Goal: Task Accomplishment & Management: Manage account settings

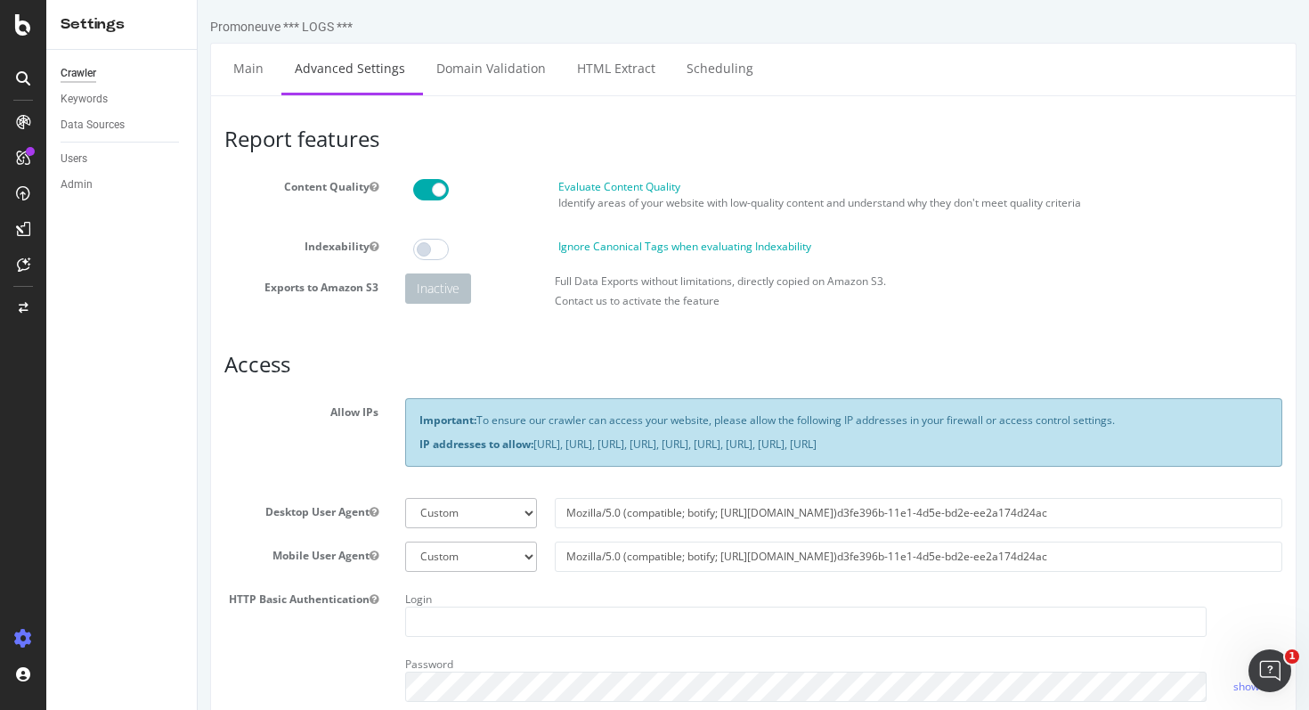
click at [89, 73] on div "Crawler" at bounding box center [79, 73] width 36 height 19
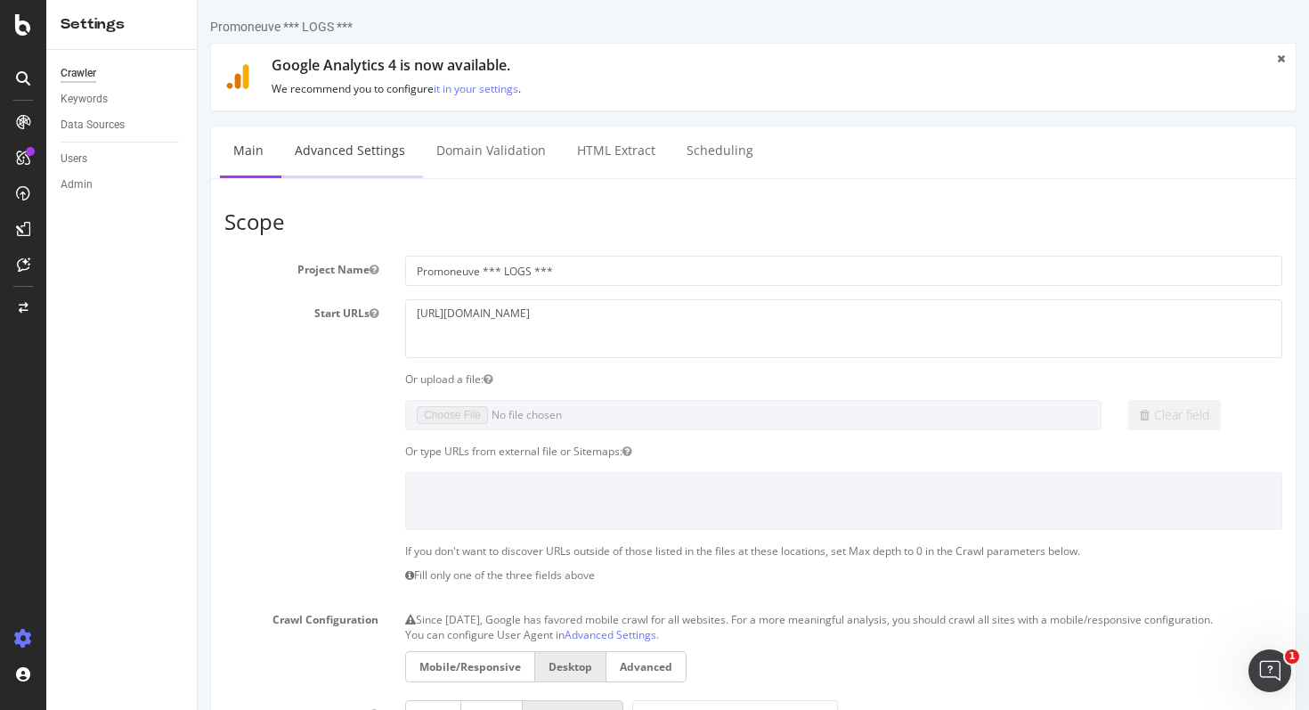
click at [339, 151] on link "Advanced Settings" at bounding box center [349, 150] width 137 height 49
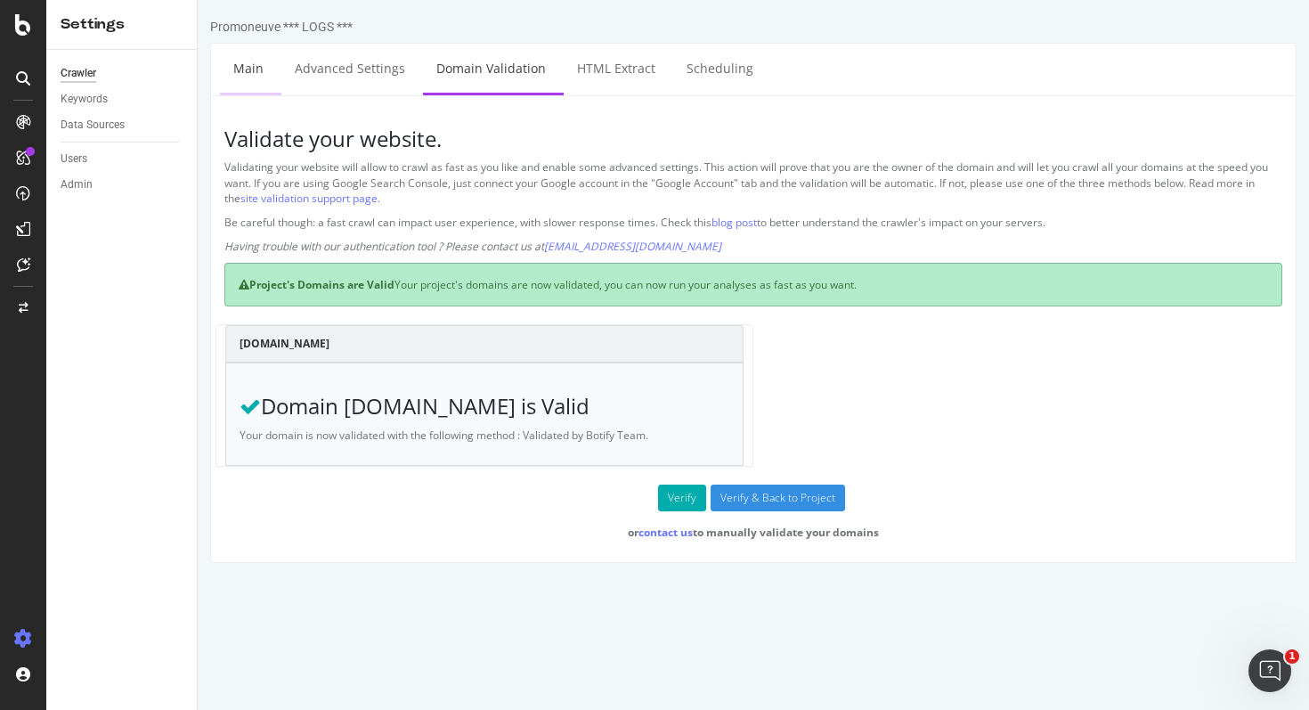
click at [260, 81] on link "Main" at bounding box center [248, 68] width 57 height 49
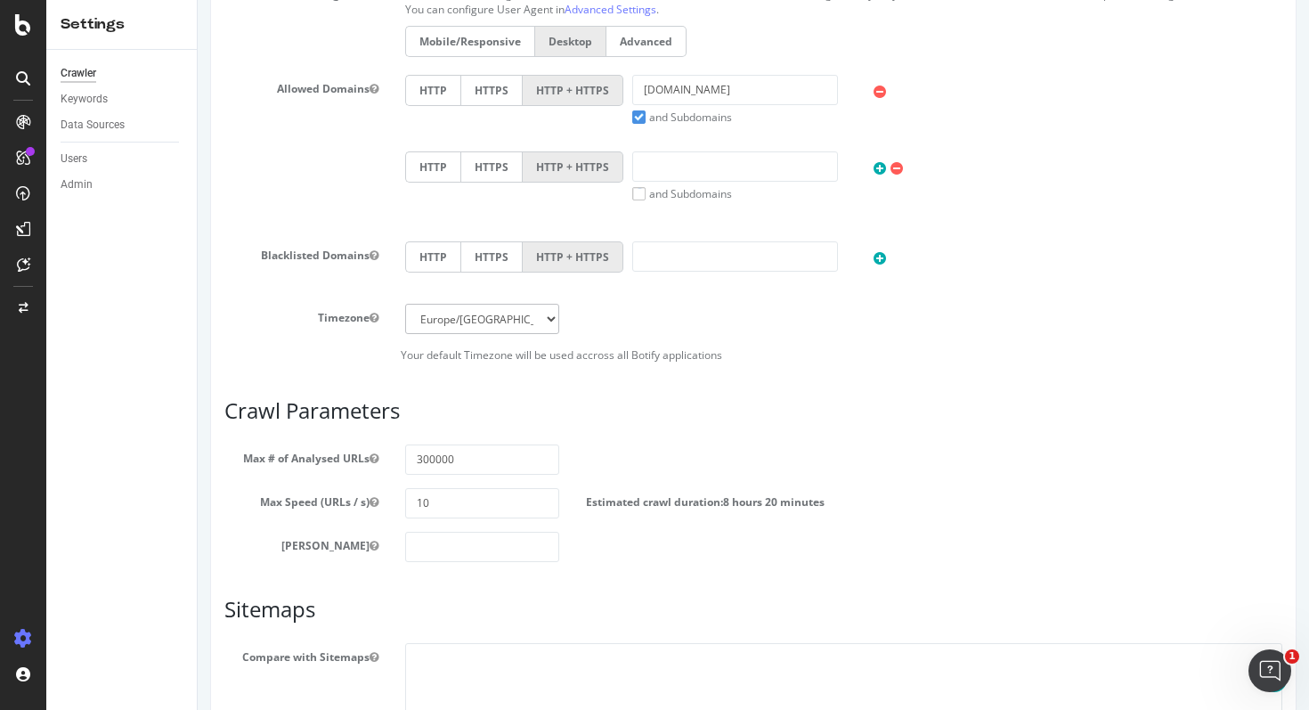
scroll to position [795, 0]
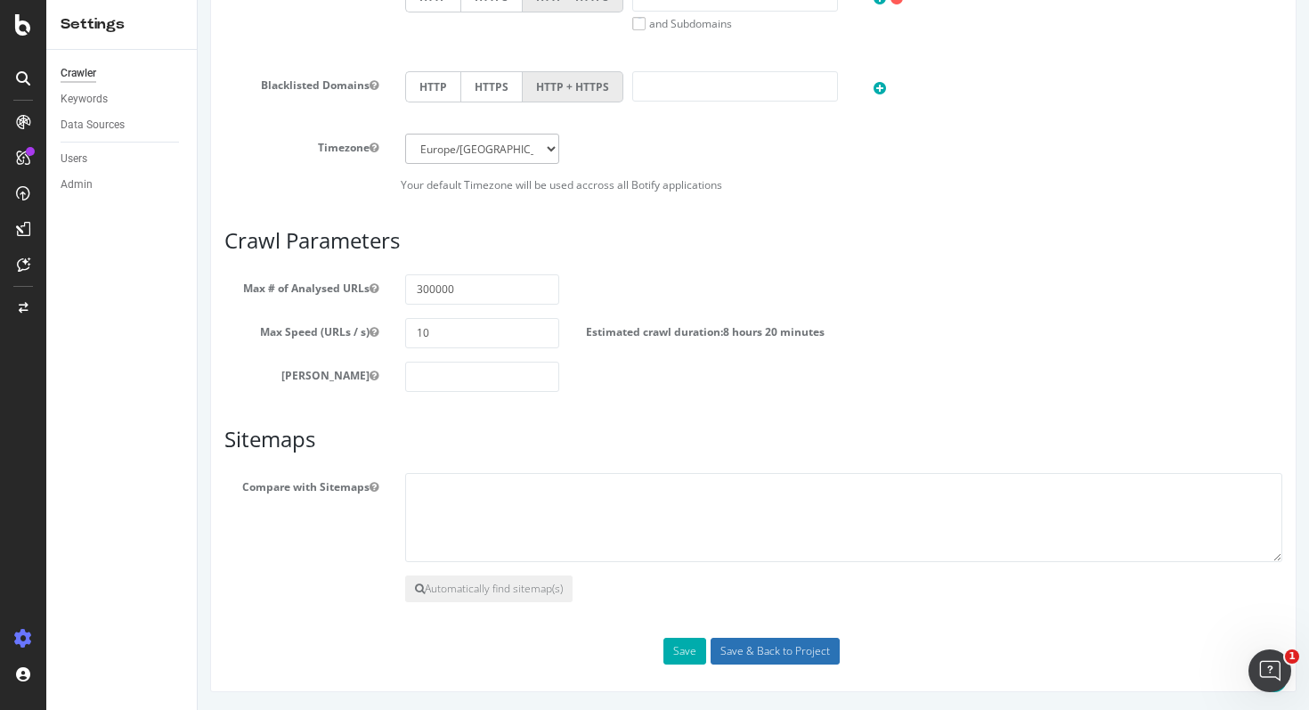
click at [764, 642] on input "Save & Back to Project" at bounding box center [775, 651] width 129 height 27
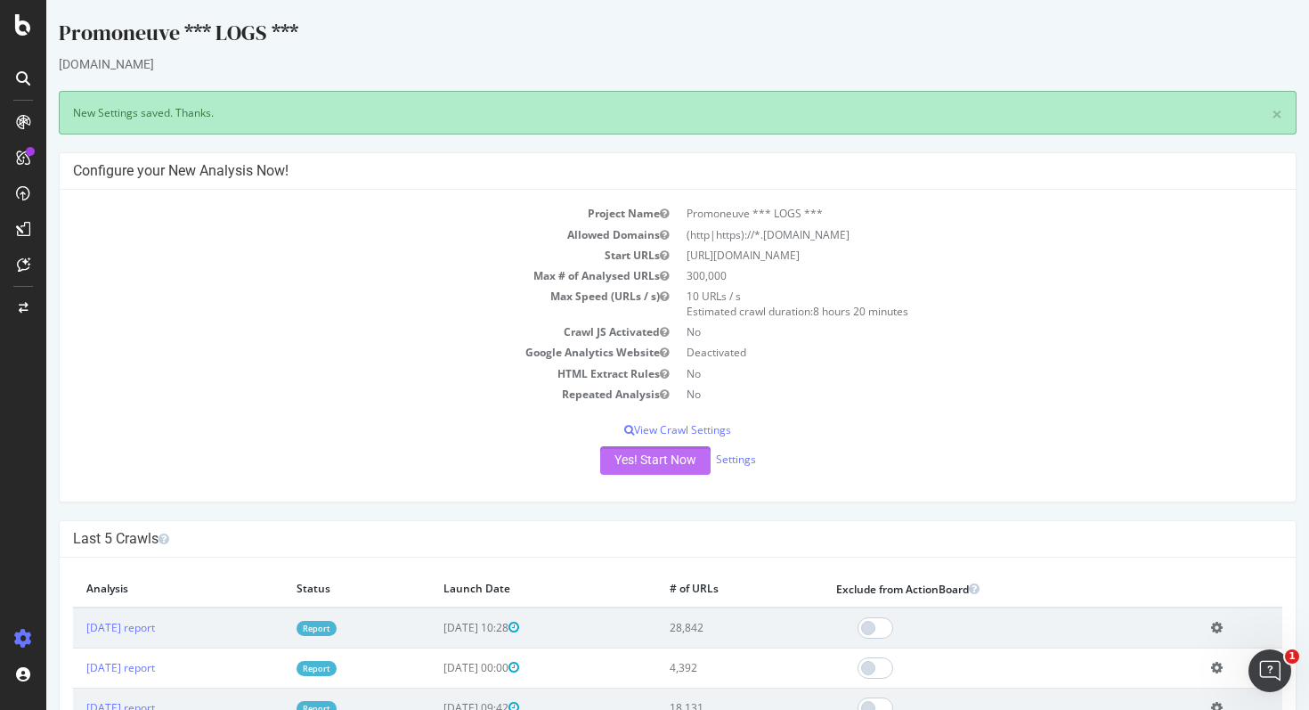
click at [650, 463] on button "Yes! Start Now" at bounding box center [655, 460] width 110 height 28
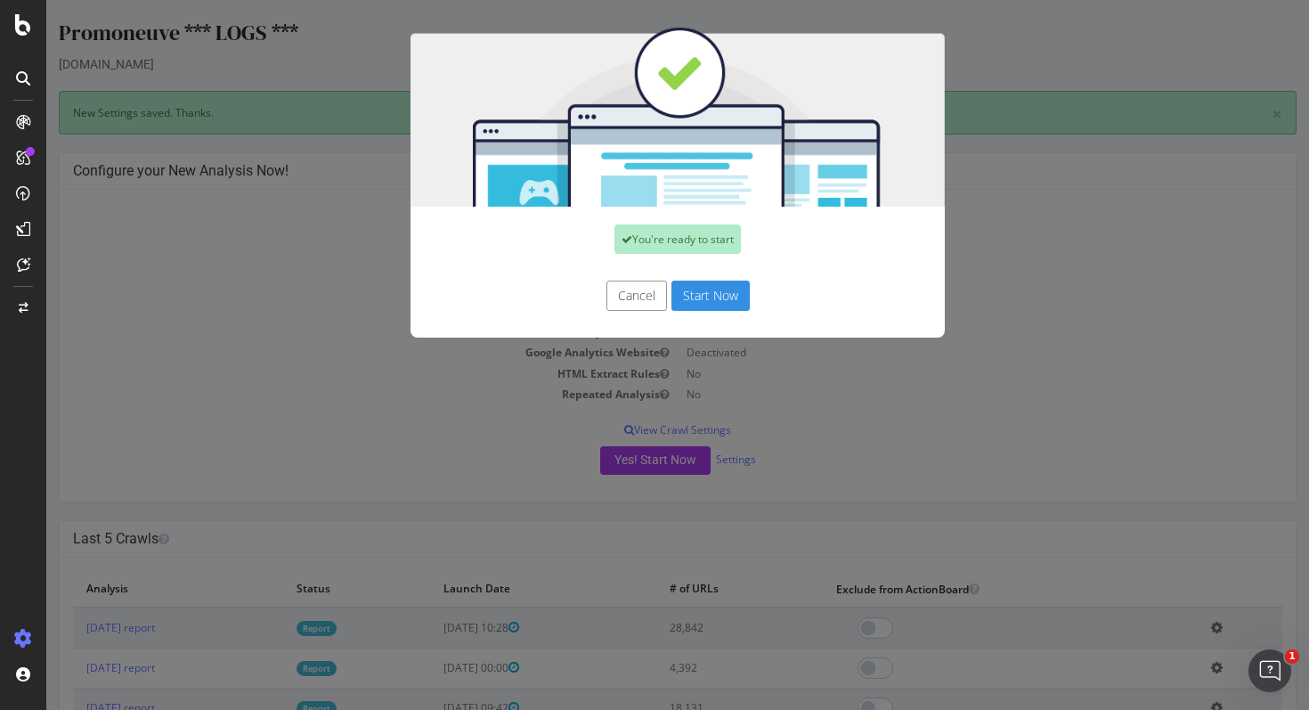
click at [700, 304] on button "Start Now" at bounding box center [710, 295] width 78 height 30
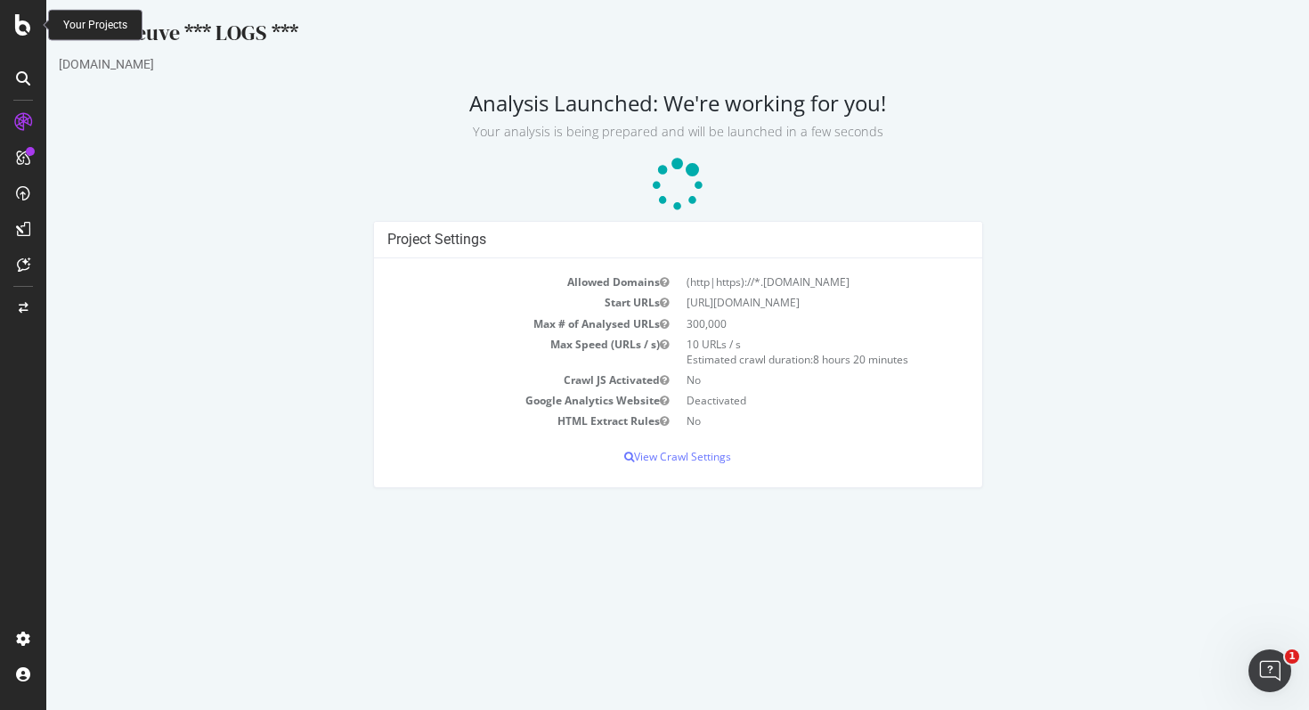
click at [28, 24] on icon at bounding box center [23, 24] width 16 height 21
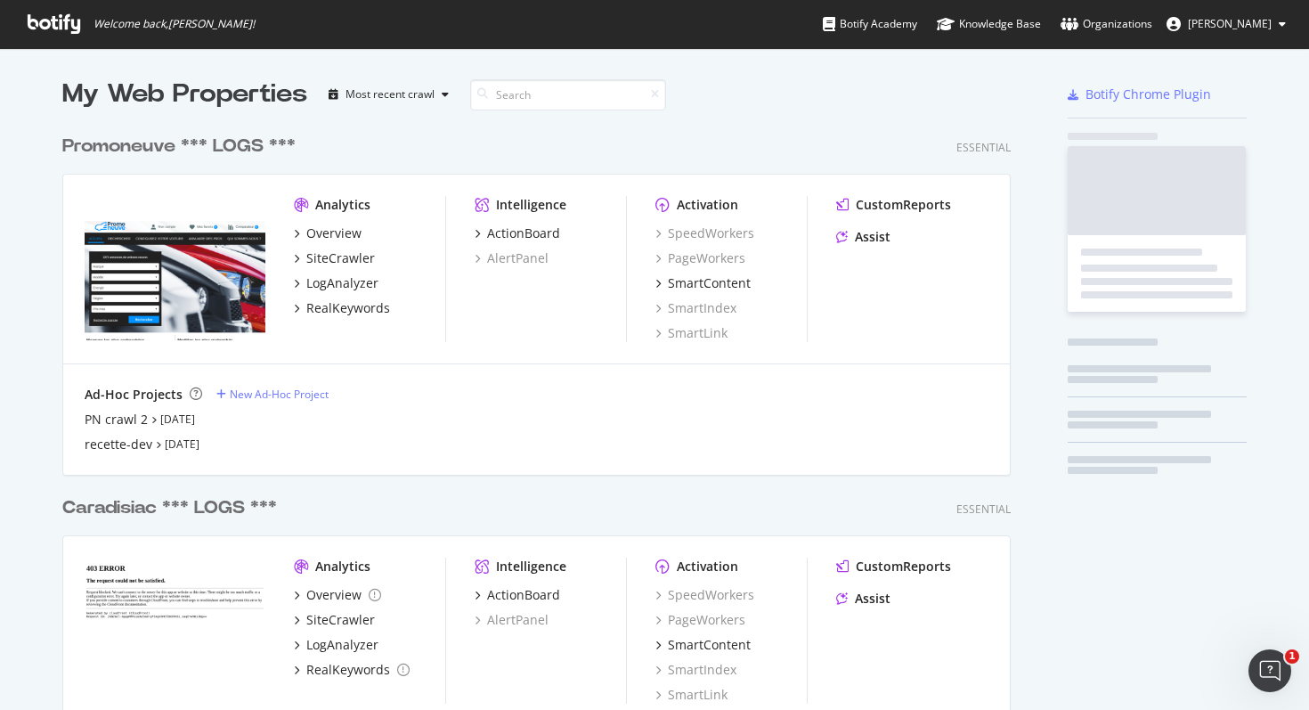
scroll to position [710, 1309]
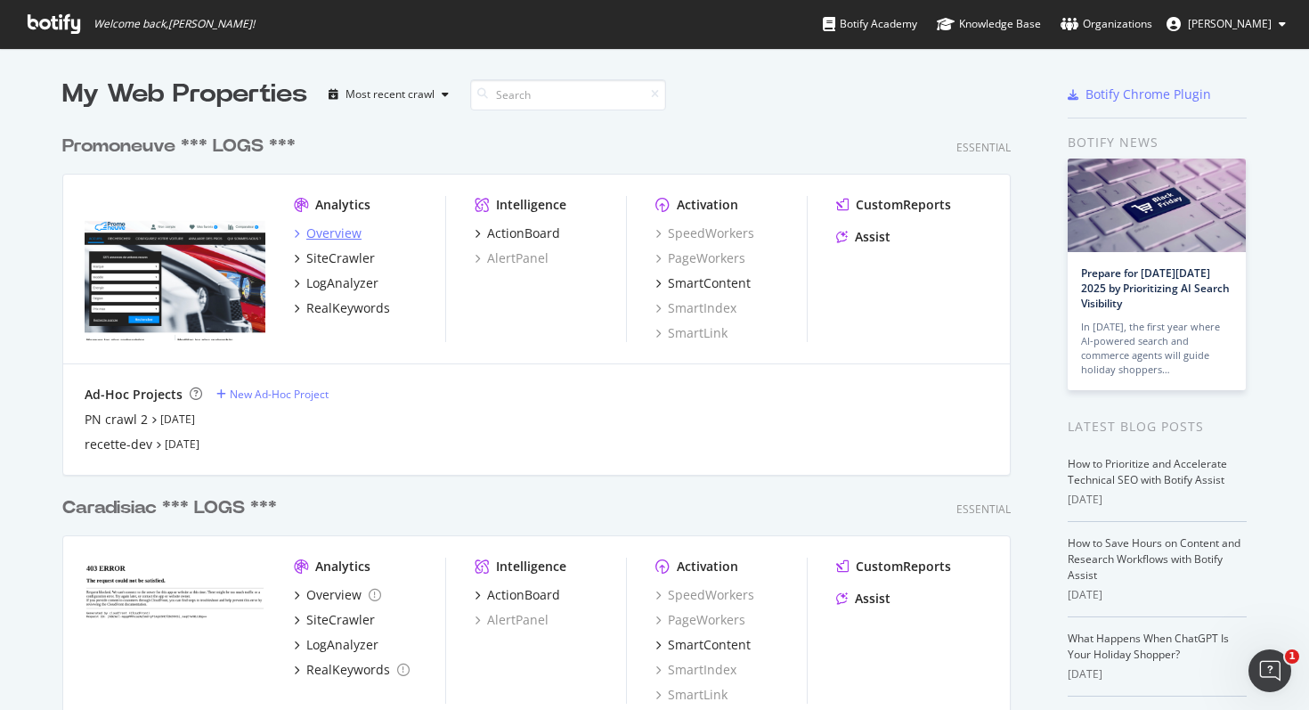
click at [332, 229] on div "Overview" at bounding box center [333, 233] width 55 height 18
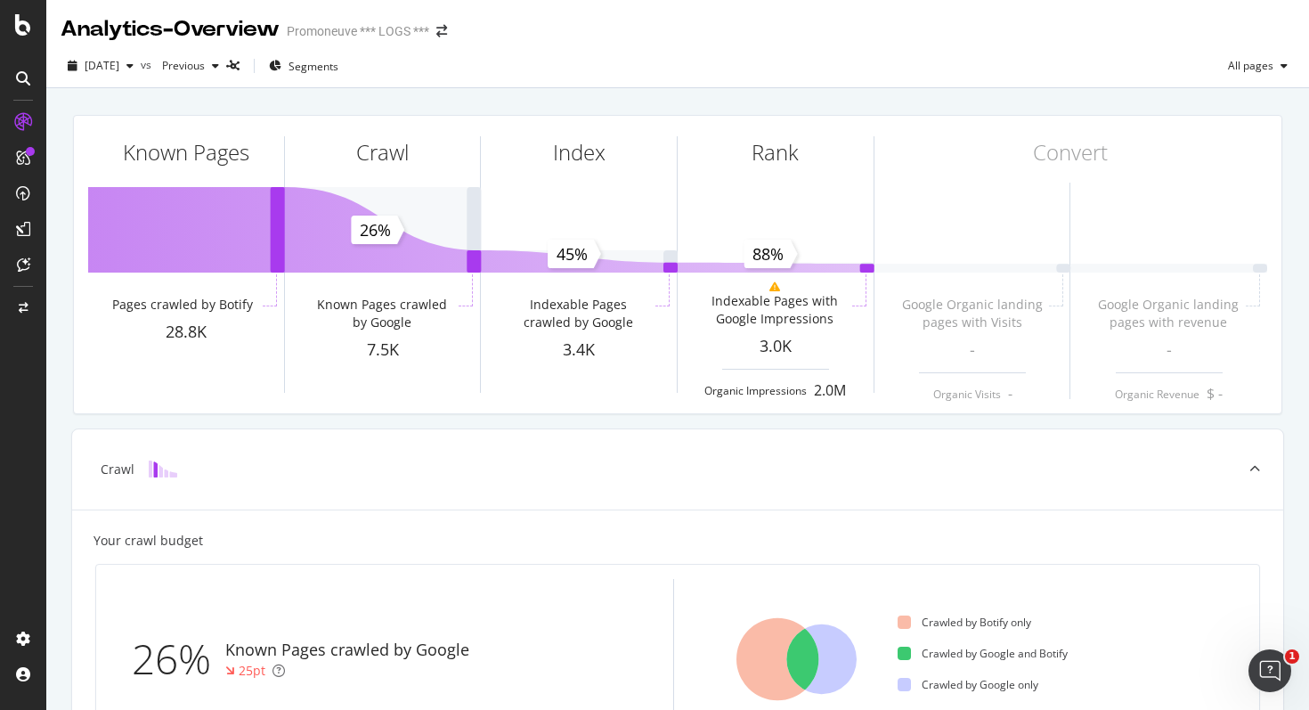
click at [24, 10] on div at bounding box center [23, 355] width 46 height 710
click at [24, 22] on icon at bounding box center [23, 24] width 16 height 21
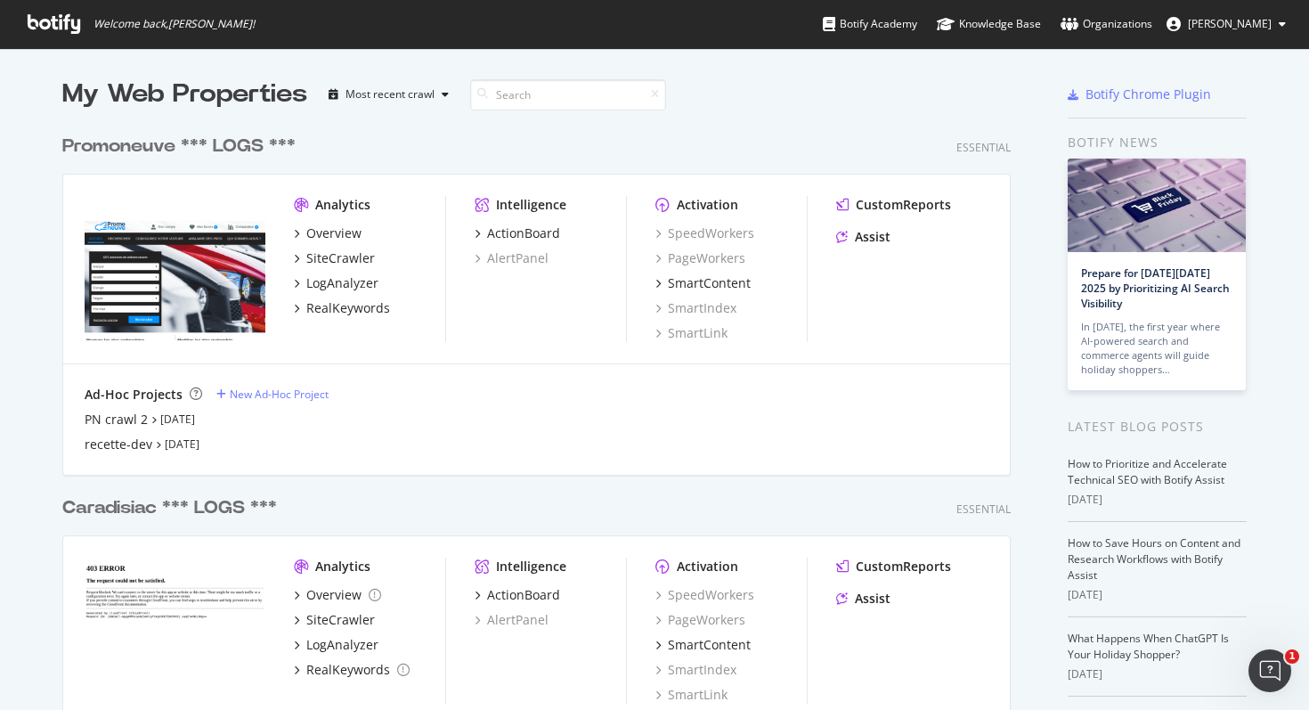
scroll to position [710, 1309]
click at [337, 265] on div "SiteCrawler" at bounding box center [340, 258] width 69 height 18
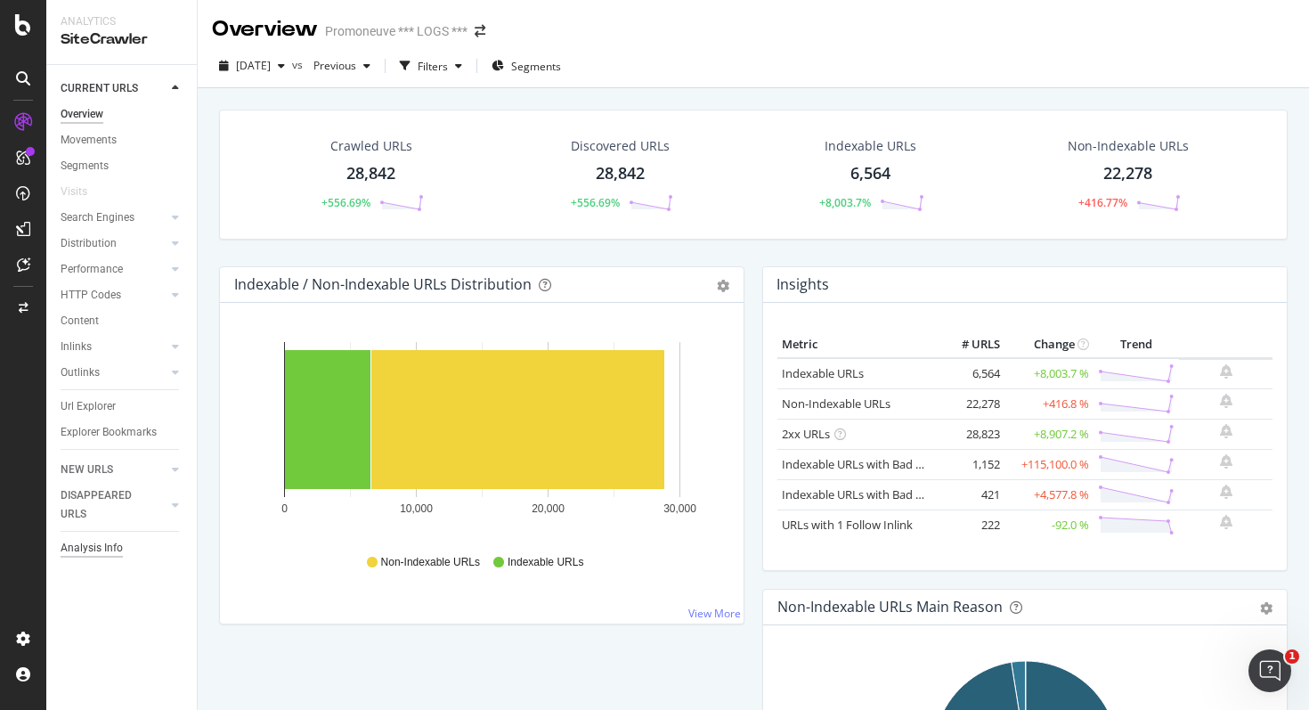
click at [116, 551] on div "Analysis Info" at bounding box center [92, 548] width 62 height 19
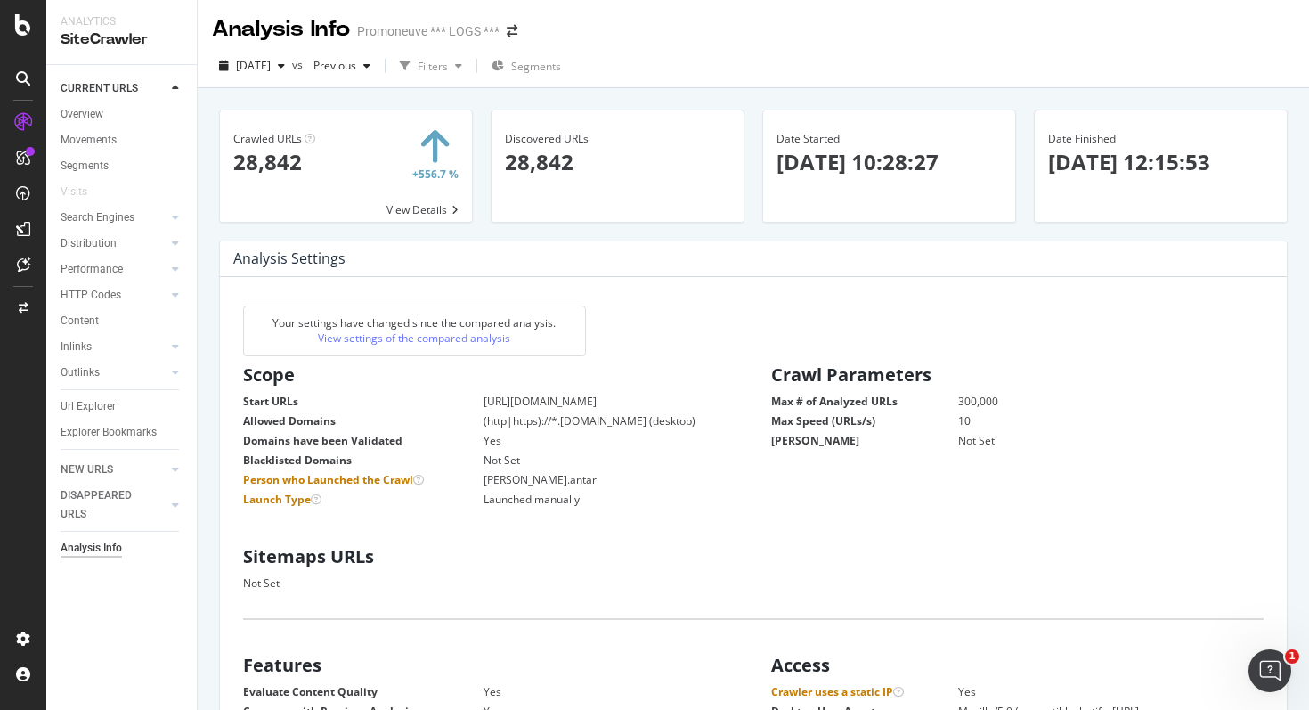
scroll to position [284, 500]
click at [92, 190] on div "SiteCrawler" at bounding box center [97, 197] width 63 height 18
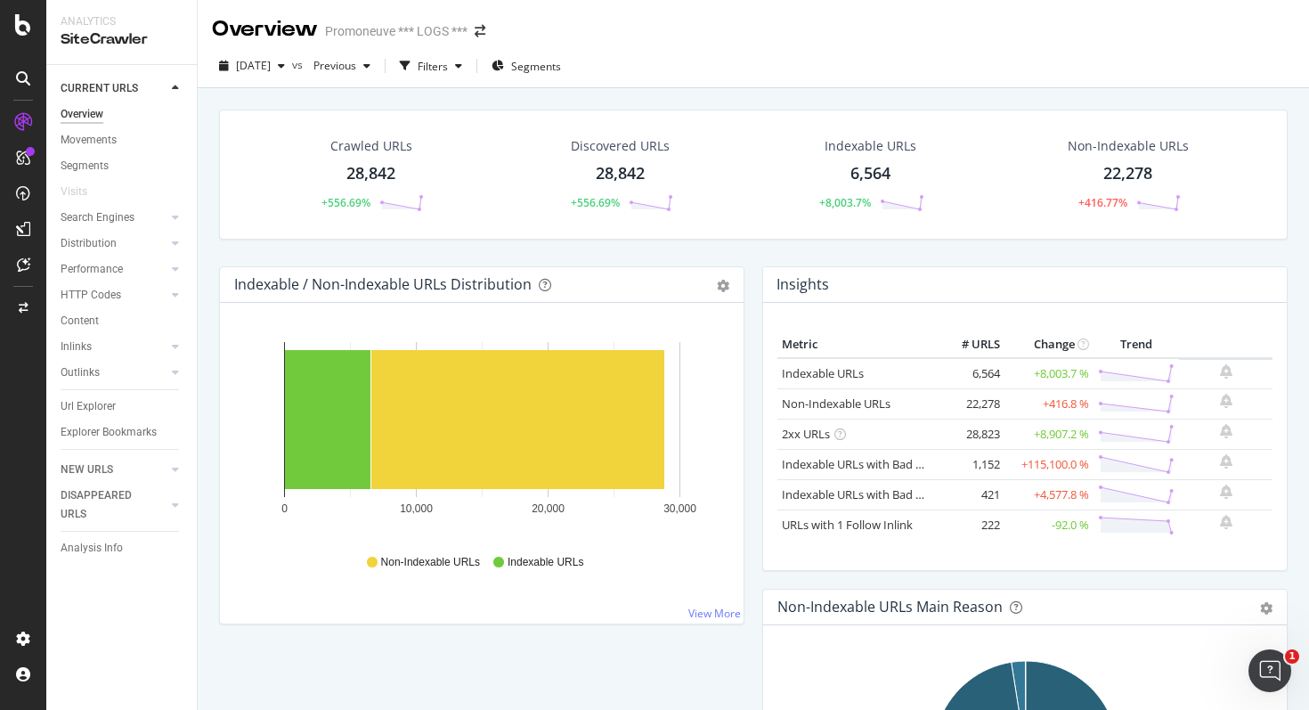
click at [21, 74] on icon at bounding box center [23, 78] width 14 height 14
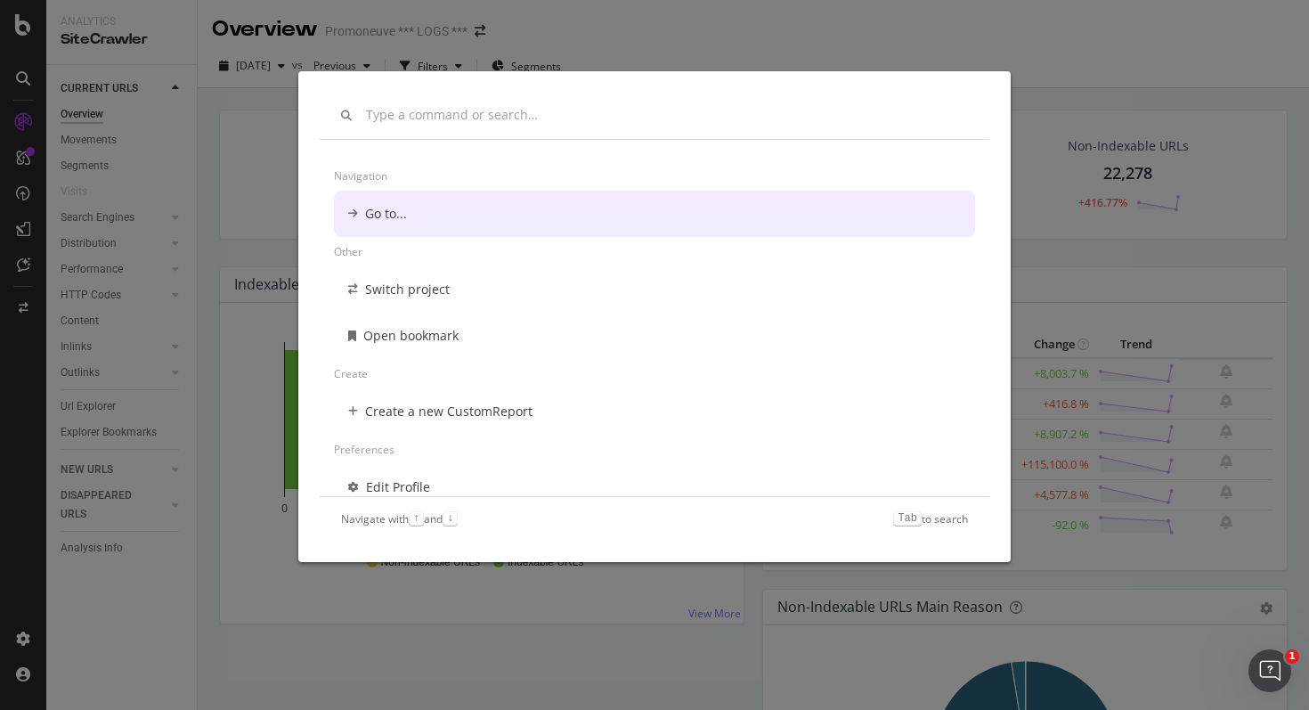
click at [21, 45] on div "Navigation Go to... Other Switch project Open bookmark Create Create a new Cust…" at bounding box center [654, 355] width 1309 height 710
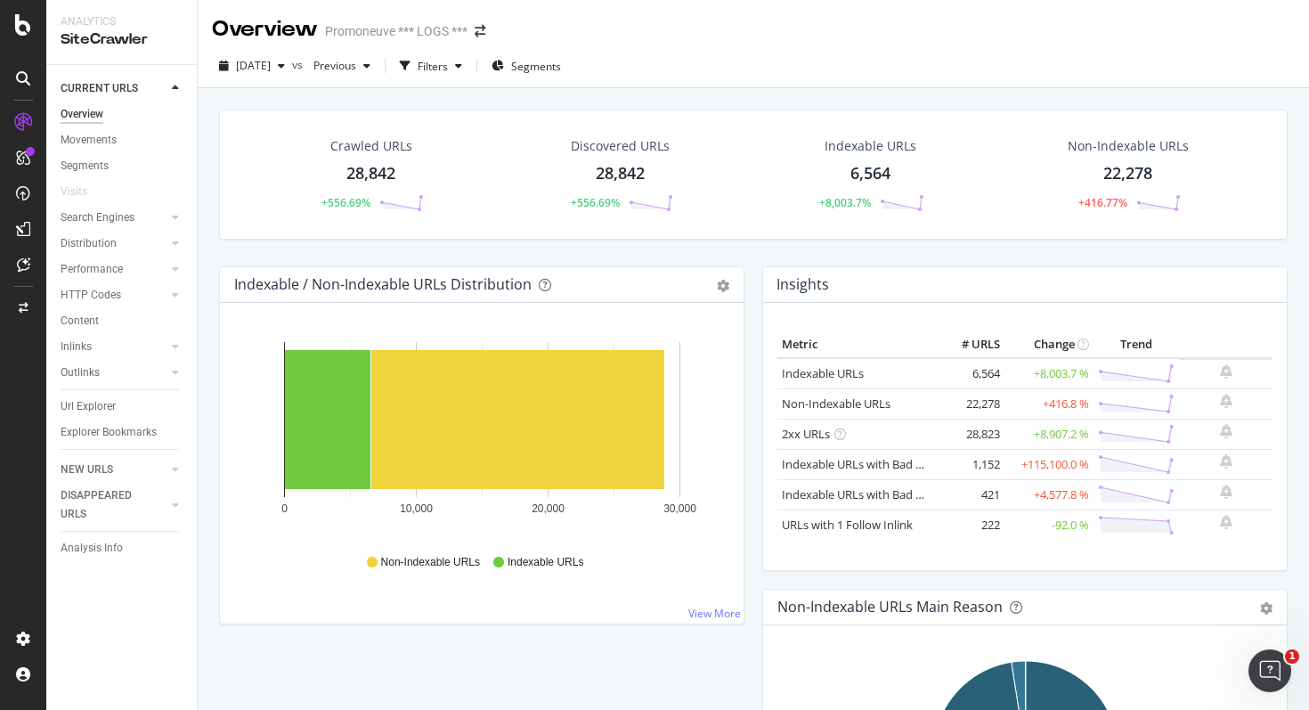
click at [15, 29] on icon at bounding box center [23, 24] width 16 height 21
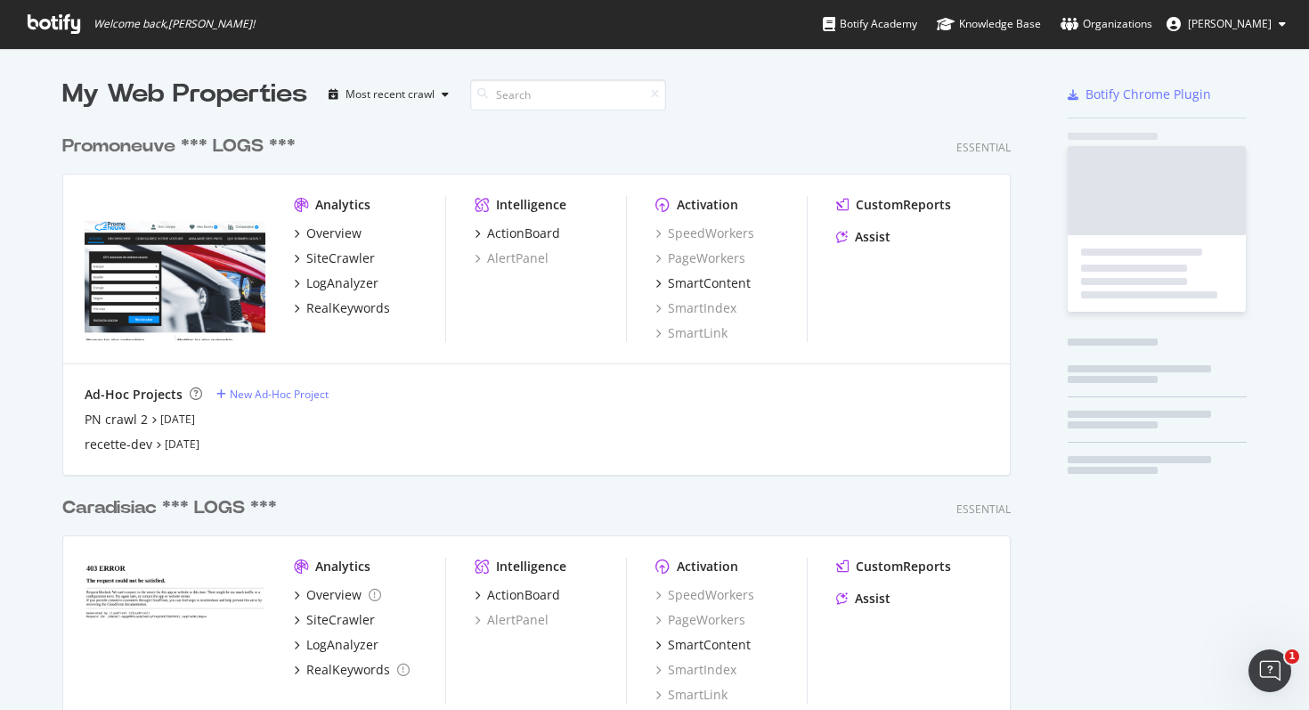
scroll to position [710, 1309]
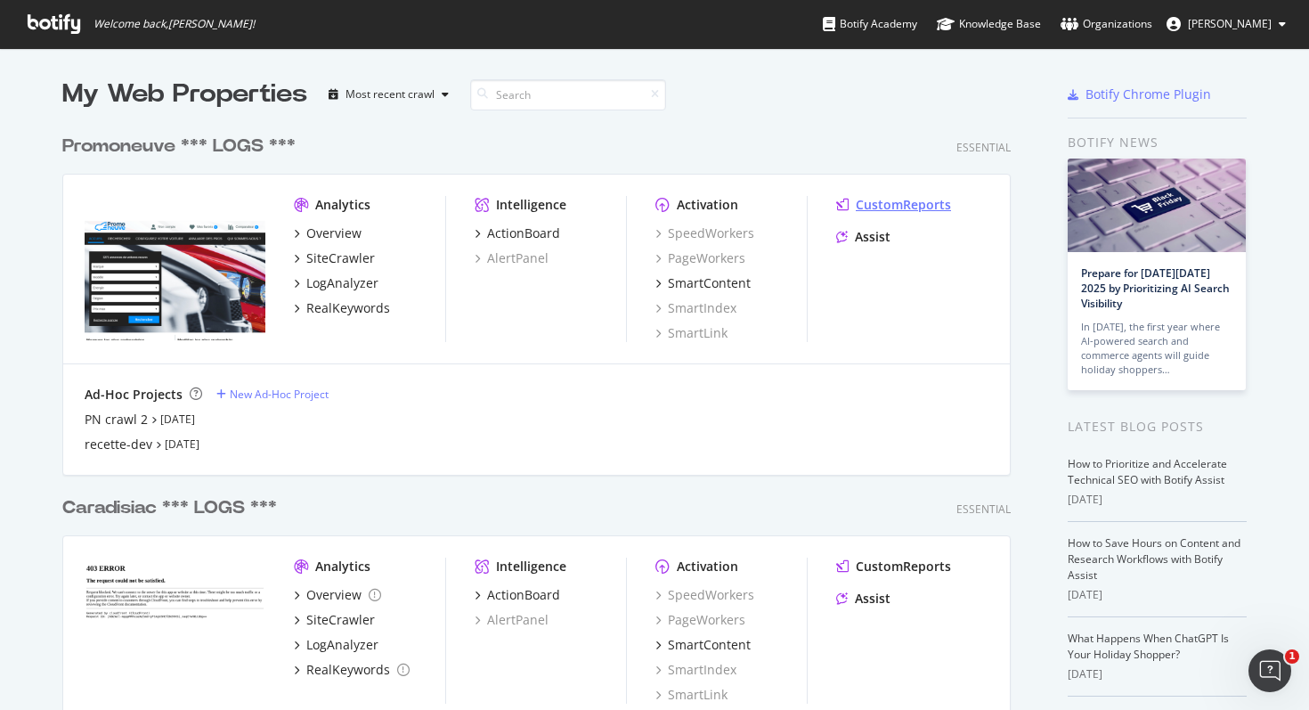
click at [864, 203] on div "CustomReports" at bounding box center [903, 205] width 95 height 18
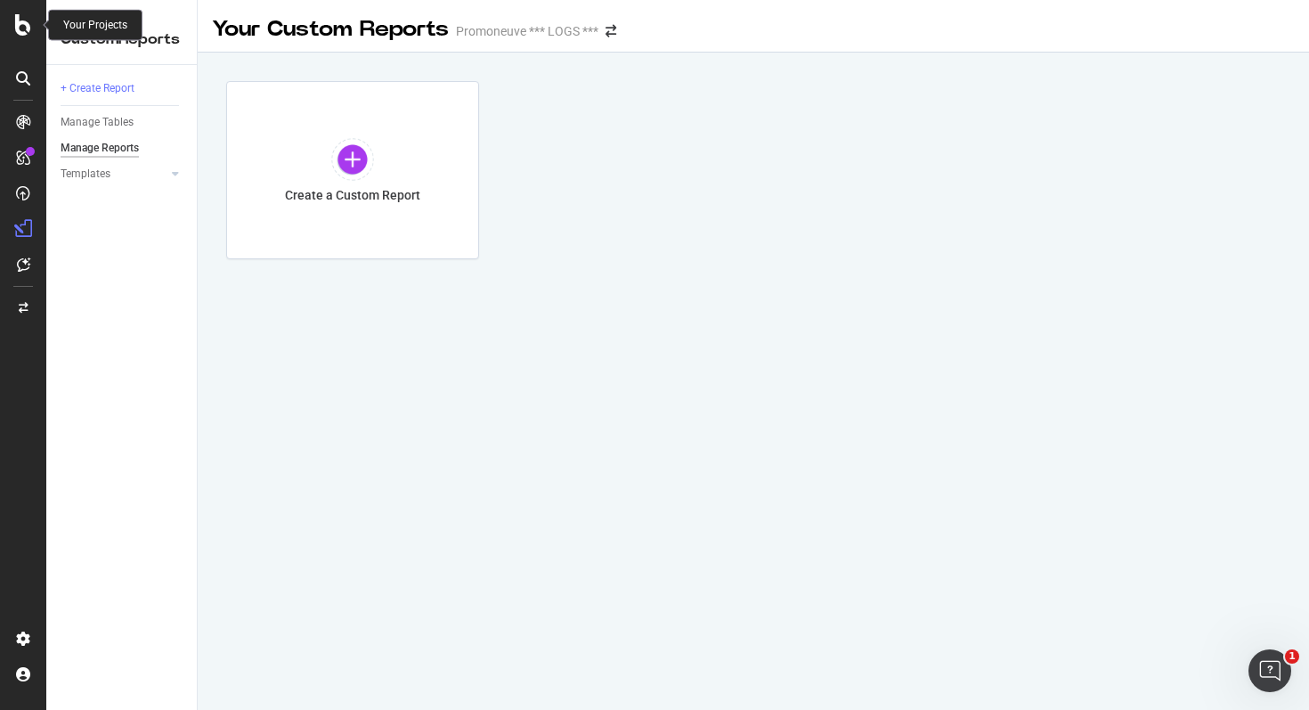
click at [26, 18] on icon at bounding box center [23, 24] width 16 height 21
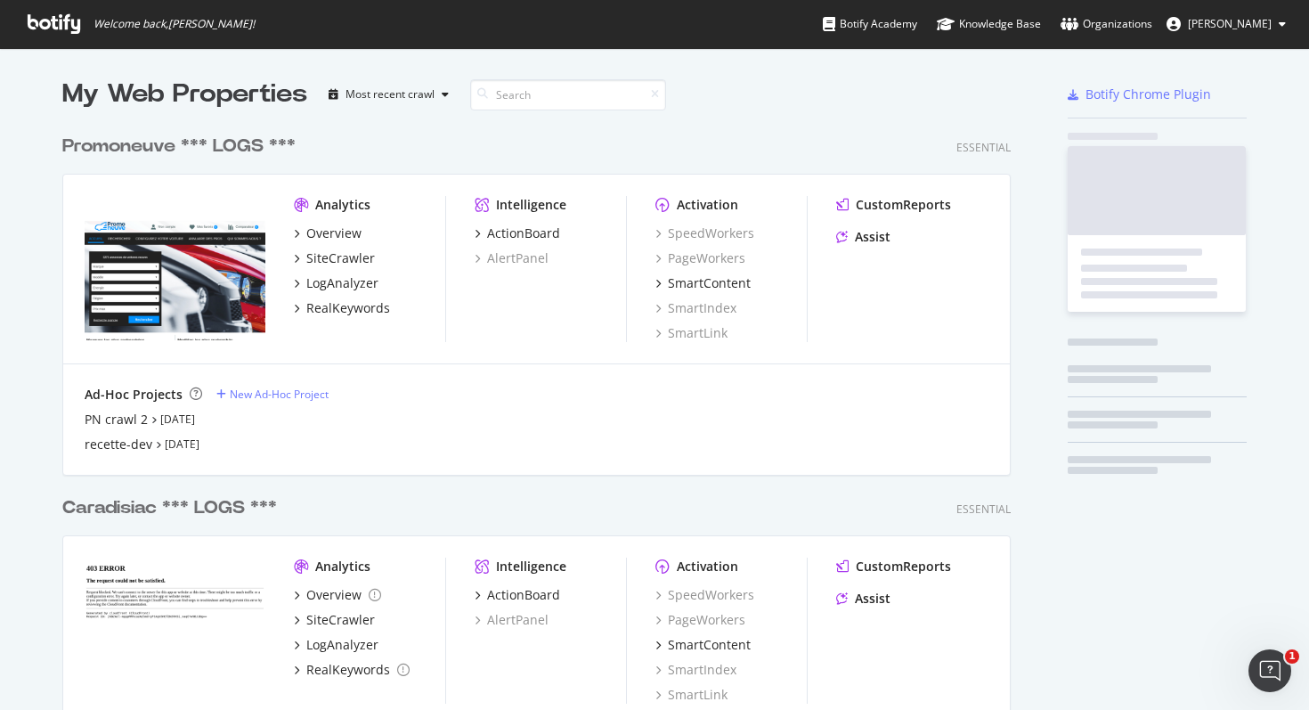
scroll to position [710, 1309]
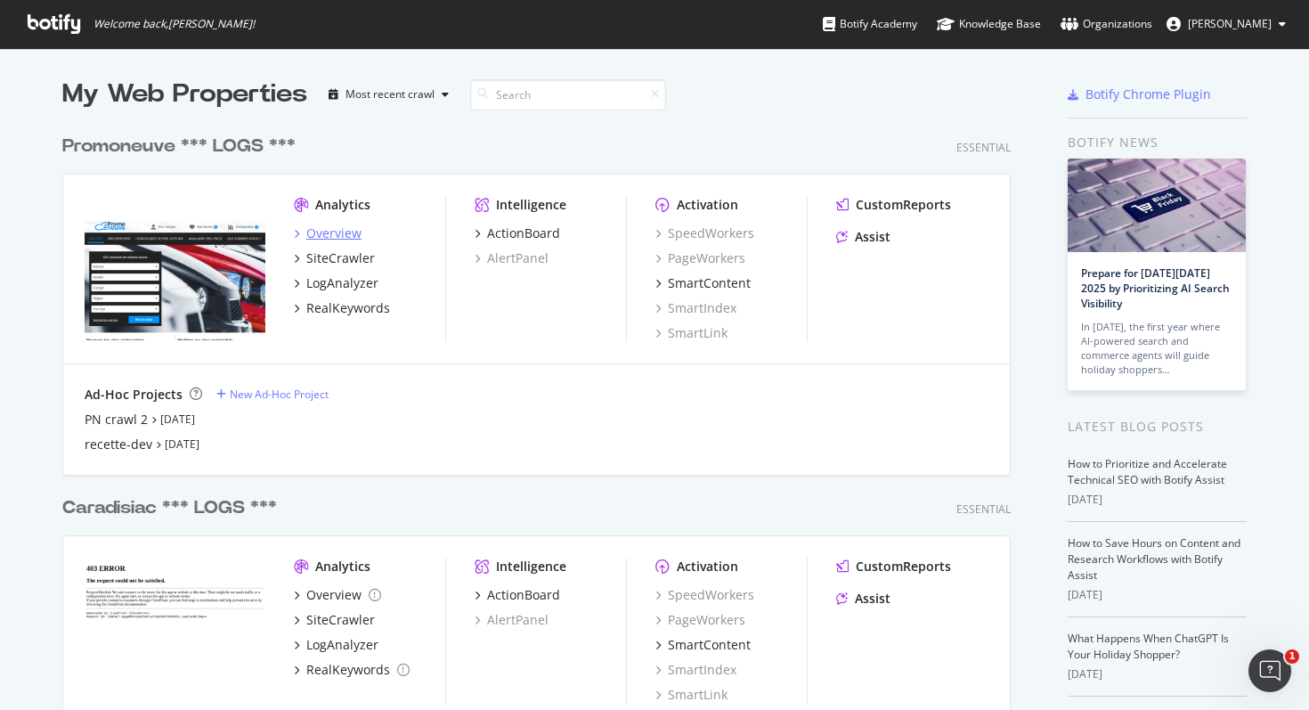
click at [310, 237] on div "Overview" at bounding box center [333, 233] width 55 height 18
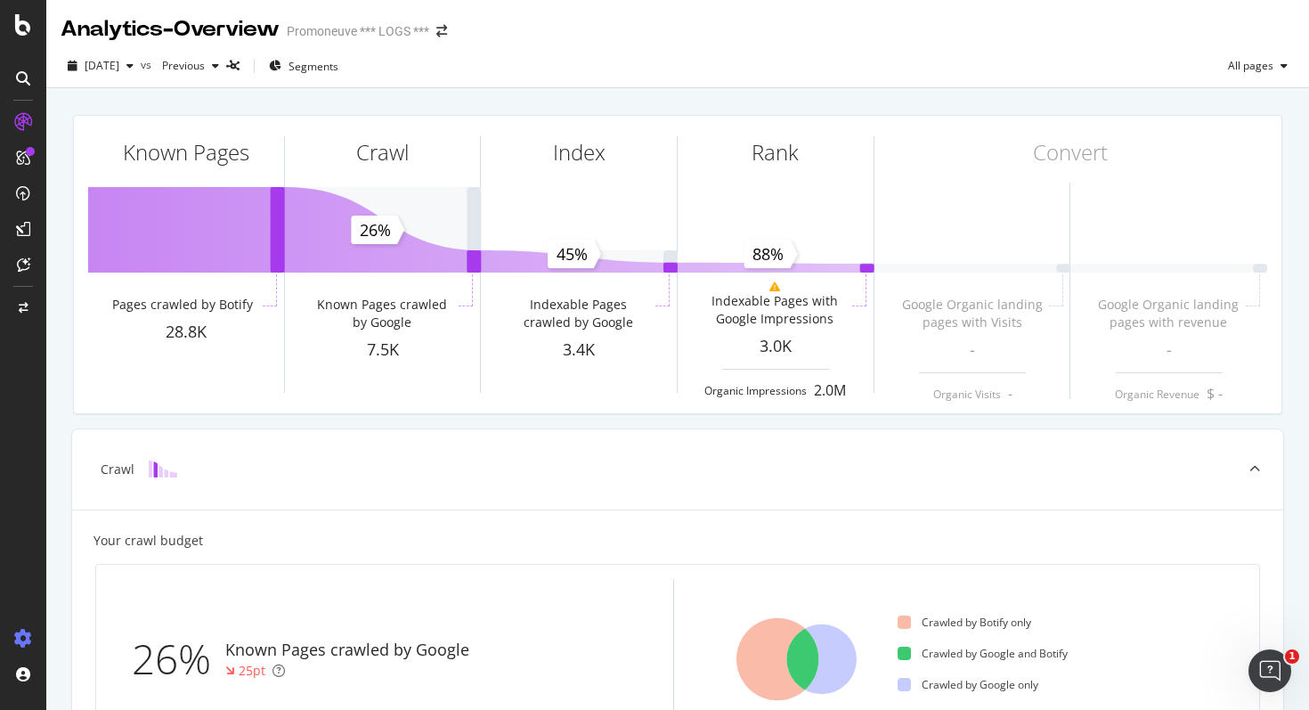
click at [25, 630] on icon at bounding box center [23, 639] width 18 height 18
click at [23, 636] on icon at bounding box center [23, 639] width 18 height 18
click at [18, 79] on icon at bounding box center [23, 78] width 14 height 14
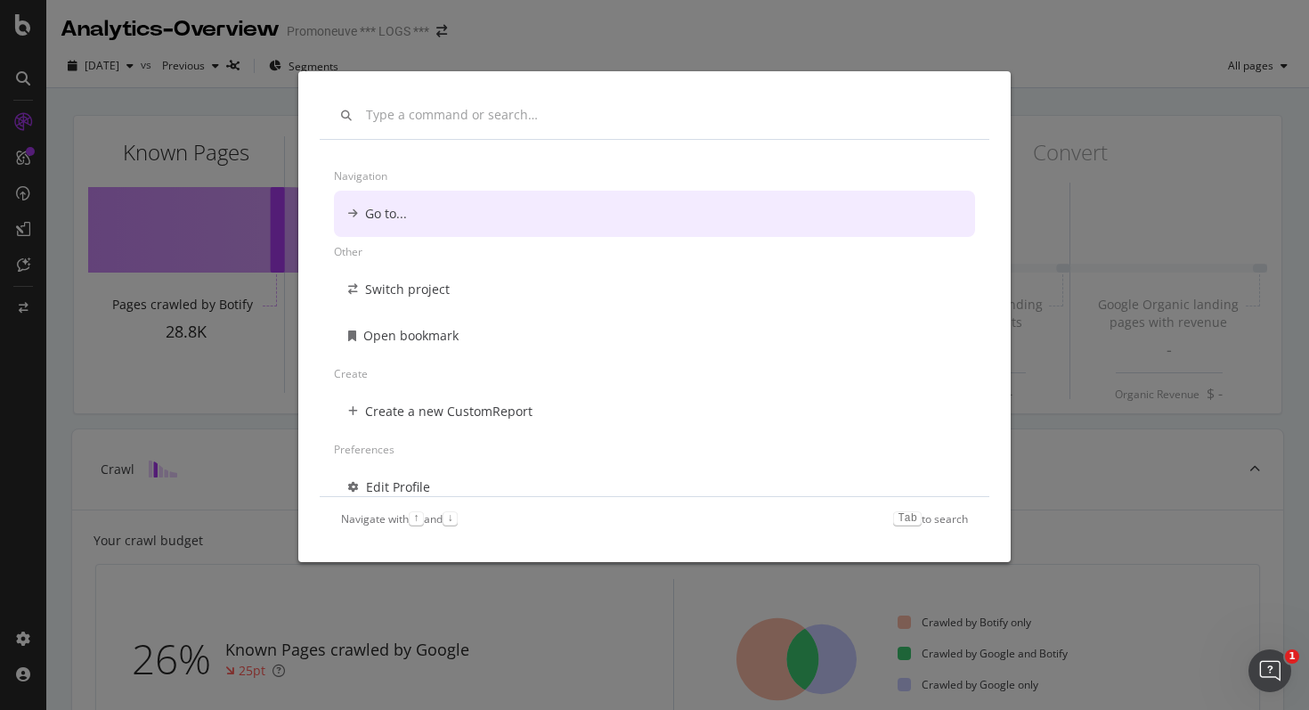
click at [18, 91] on div "Navigation Go to... Other Switch project Open bookmark Create Create a new Cust…" at bounding box center [654, 355] width 1309 height 710
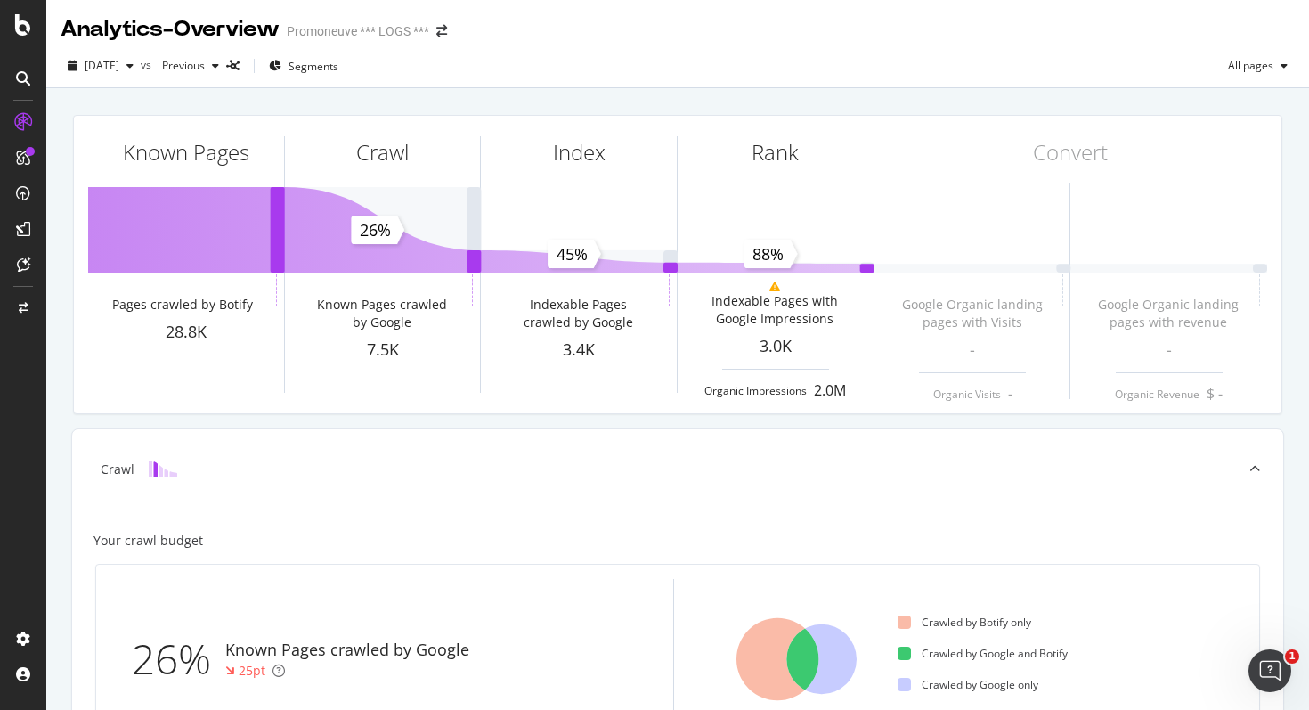
click at [18, 66] on div at bounding box center [23, 78] width 28 height 28
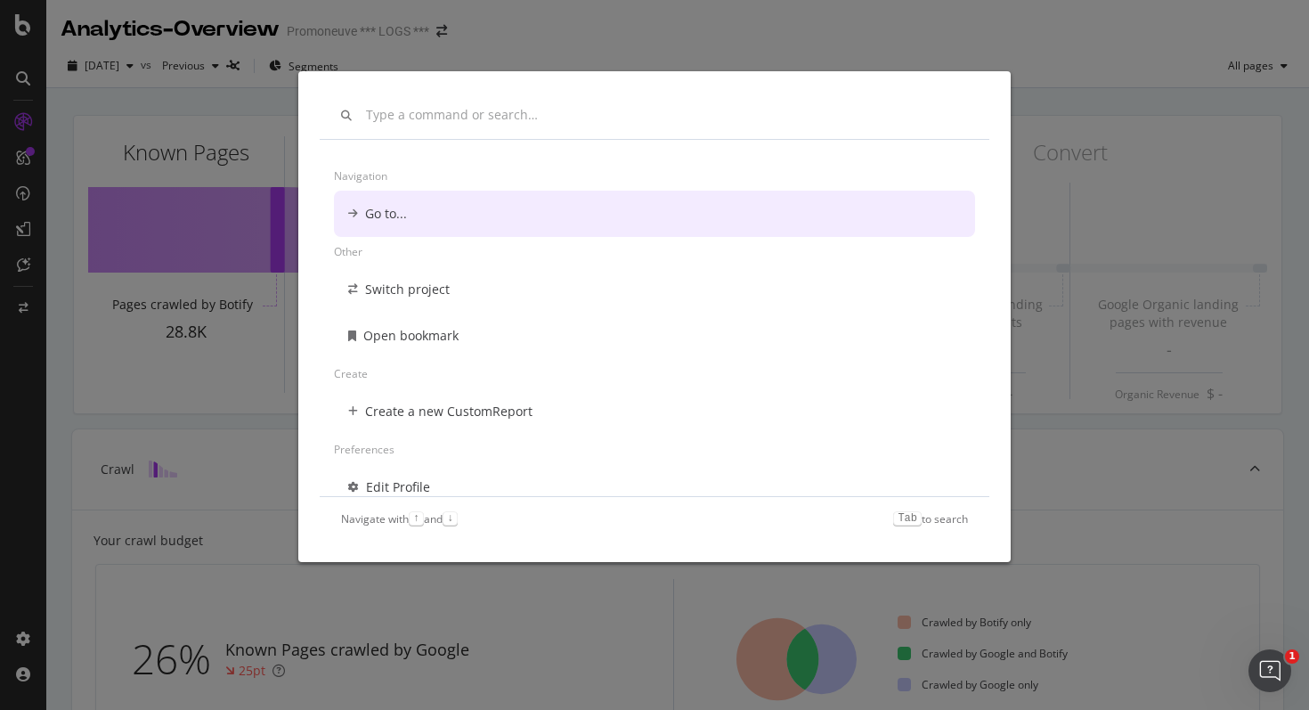
click at [18, 66] on div "Navigation Go to... Other Switch project Open bookmark Create Create a new Cust…" at bounding box center [654, 355] width 1309 height 710
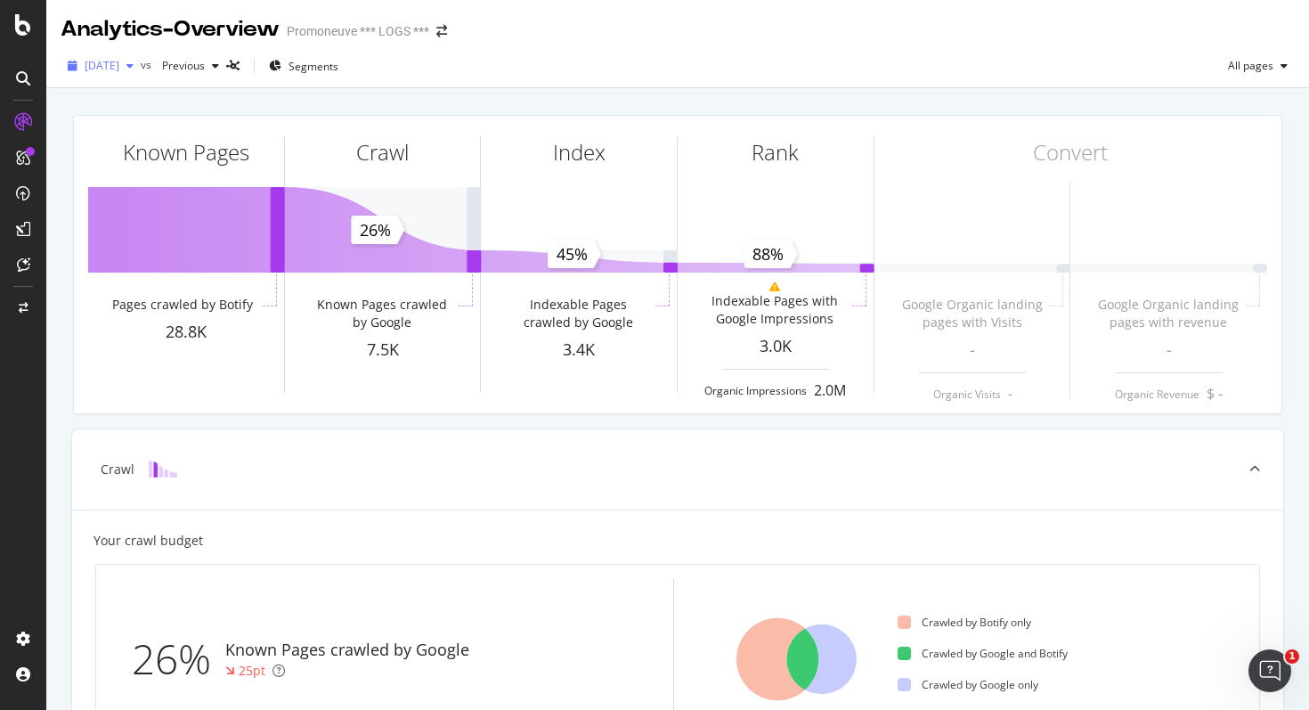
click at [134, 66] on icon "button" at bounding box center [129, 66] width 7 height 11
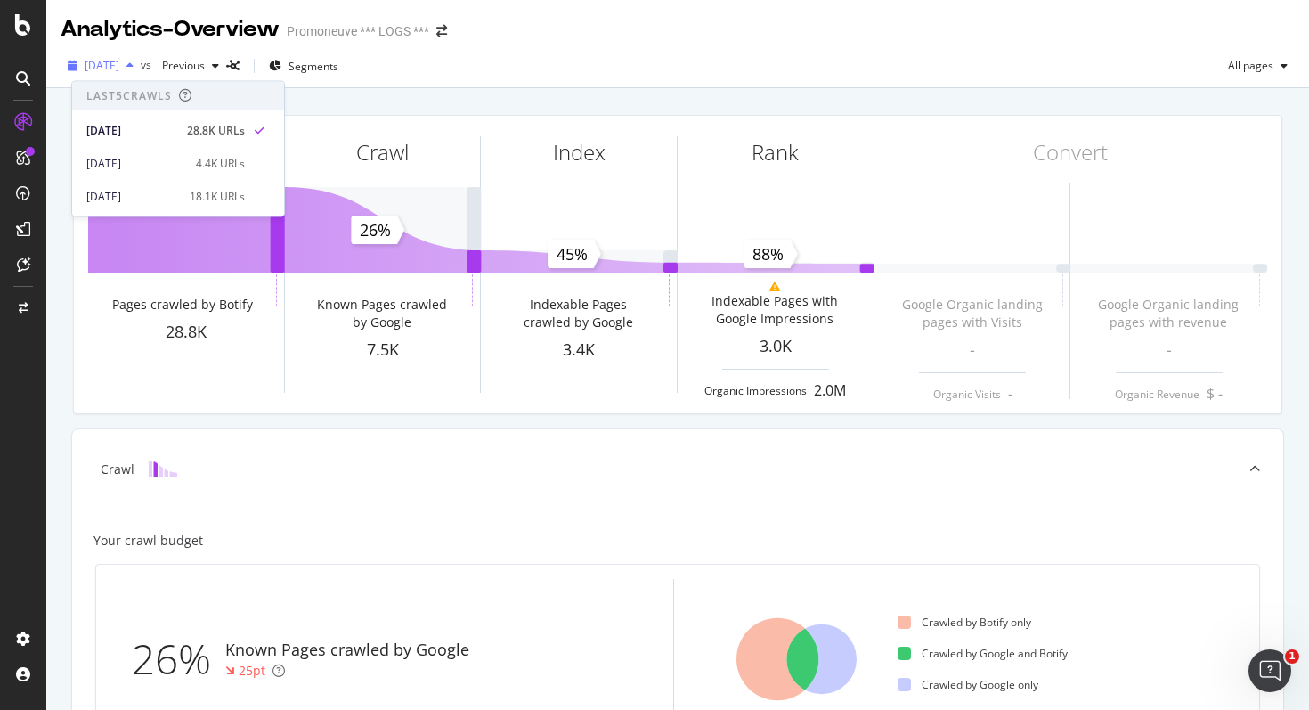
click at [134, 66] on icon "button" at bounding box center [129, 66] width 7 height 11
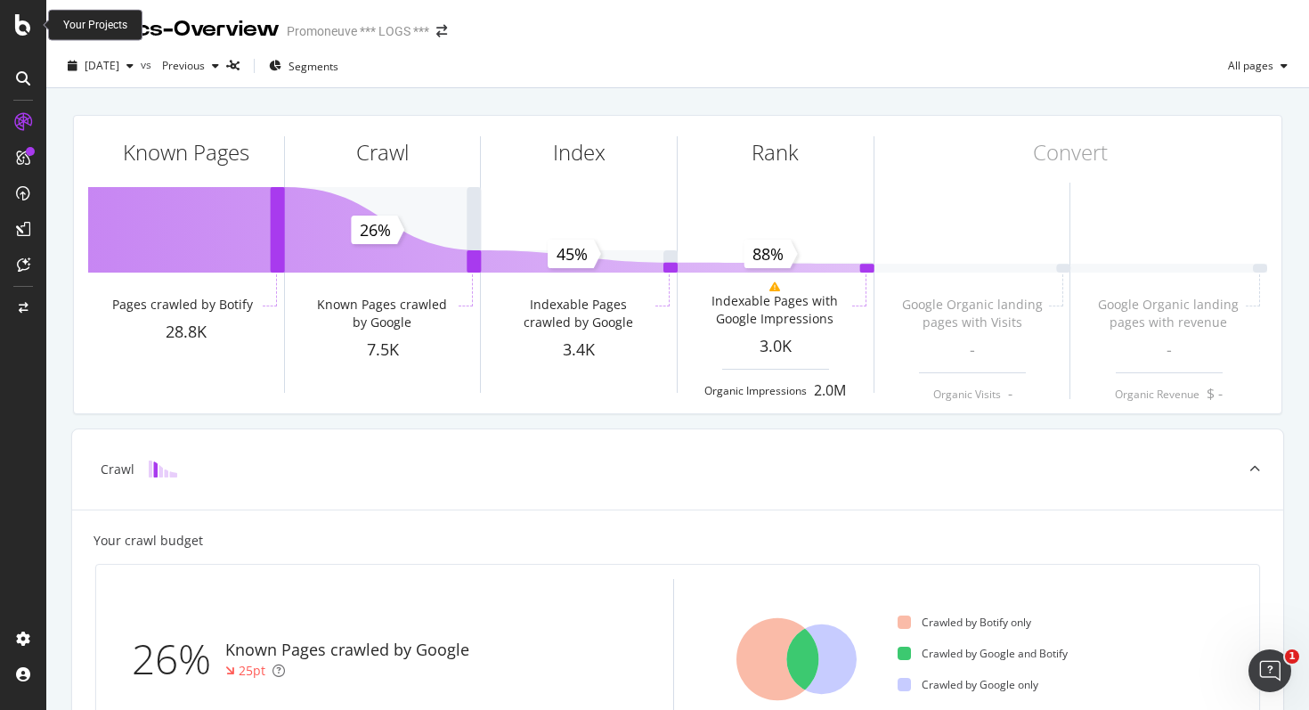
click at [37, 26] on div at bounding box center [23, 24] width 43 height 21
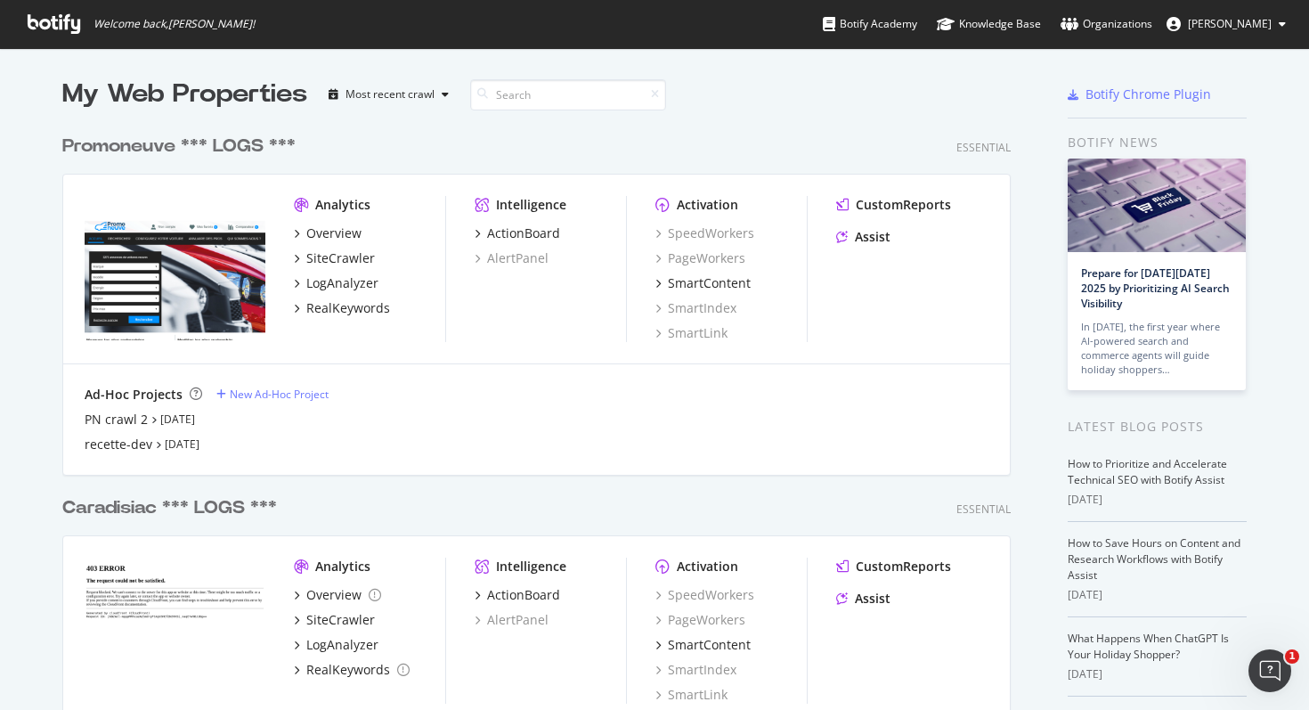
scroll to position [710, 1309]
click at [195, 416] on link "[DATE]" at bounding box center [177, 418] width 35 height 15
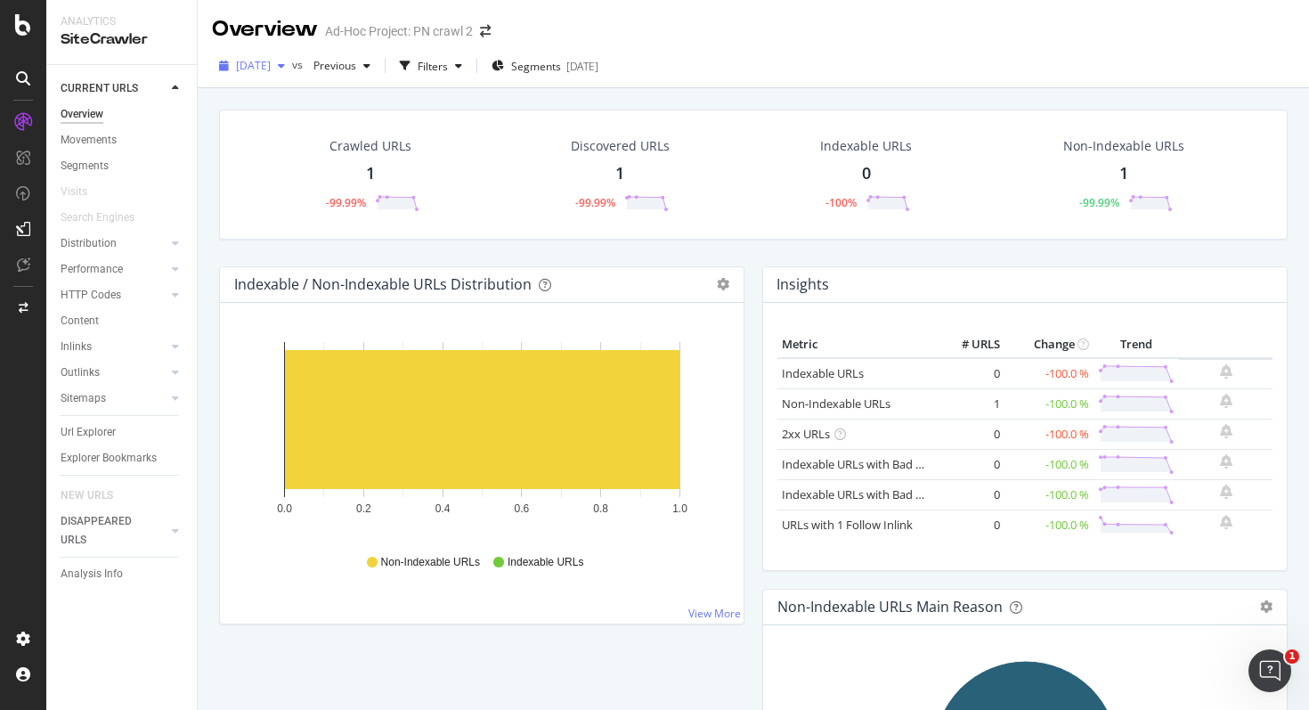
click at [285, 65] on icon "button" at bounding box center [281, 66] width 7 height 11
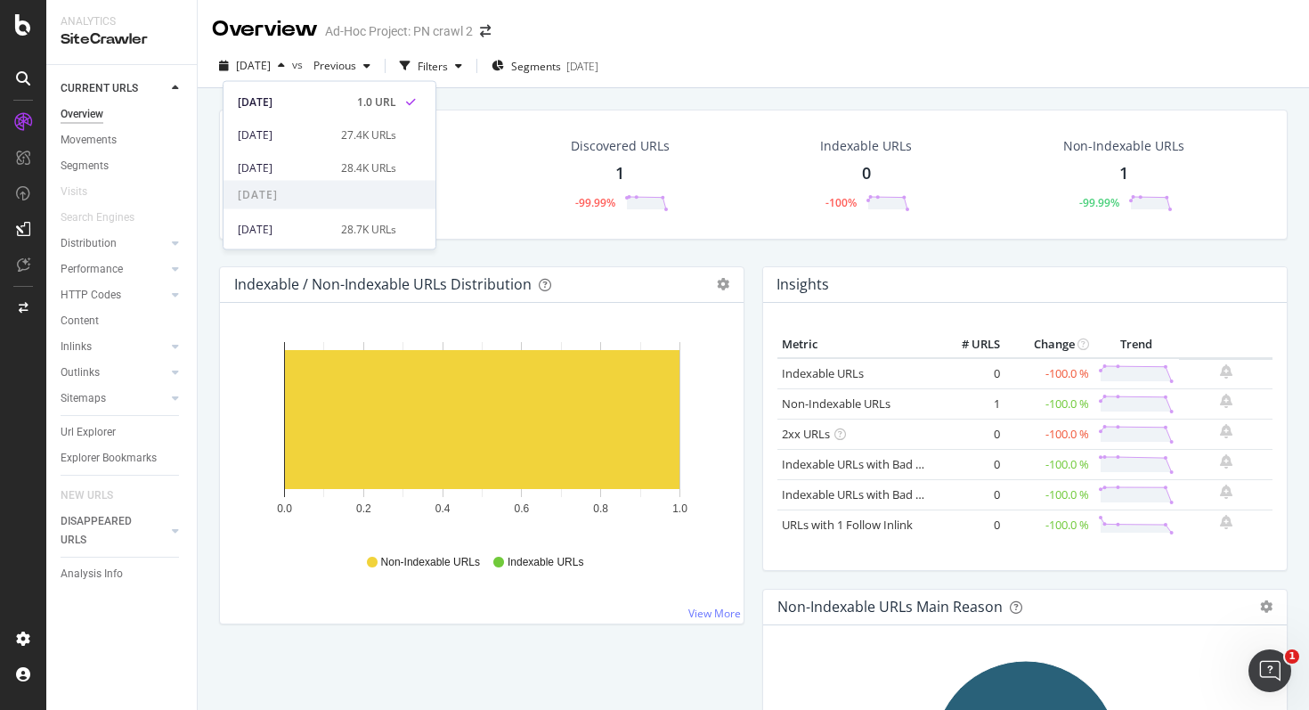
click at [699, 83] on div "[DATE] vs Previous Filters Segments [DATE]" at bounding box center [753, 70] width 1111 height 36
click at [118, 34] on div "SiteCrawler" at bounding box center [122, 39] width 122 height 20
click at [95, 85] on div "CURRENT URLS" at bounding box center [99, 88] width 77 height 19
click at [102, 424] on div "Url Explorer" at bounding box center [88, 432] width 55 height 19
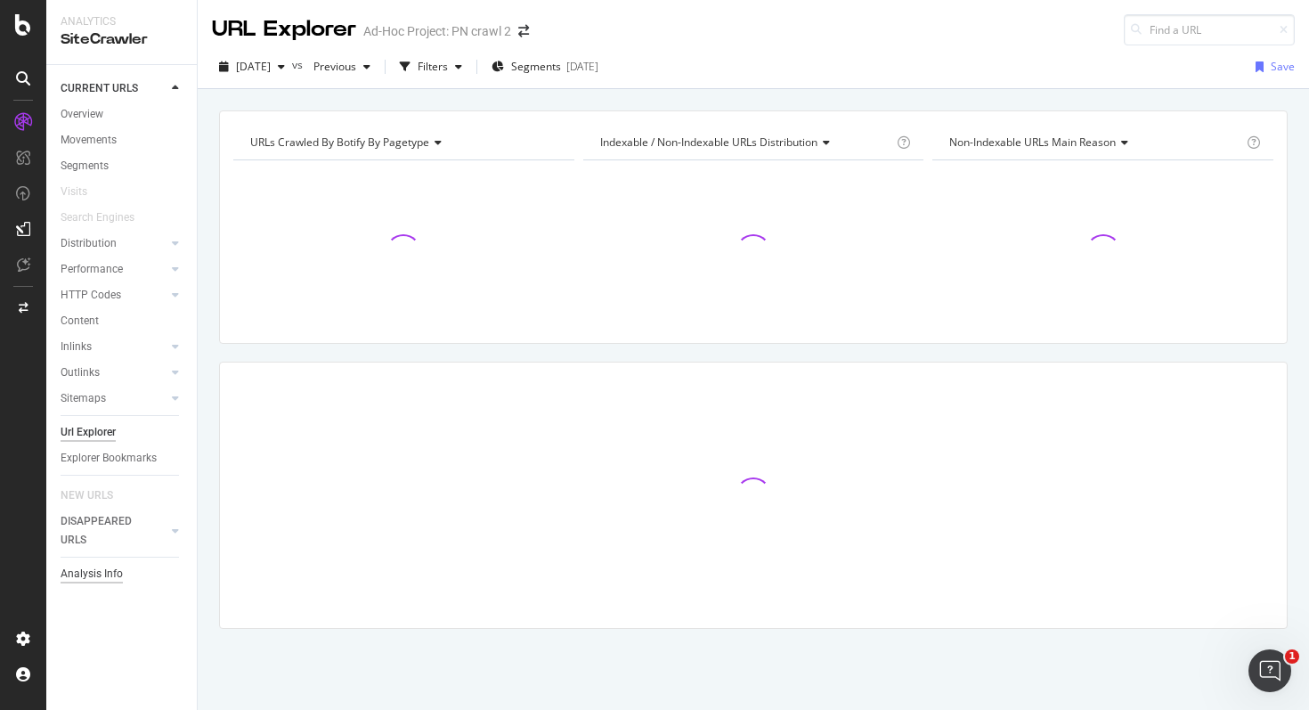
click at [93, 571] on div "Analysis Info" at bounding box center [92, 574] width 62 height 19
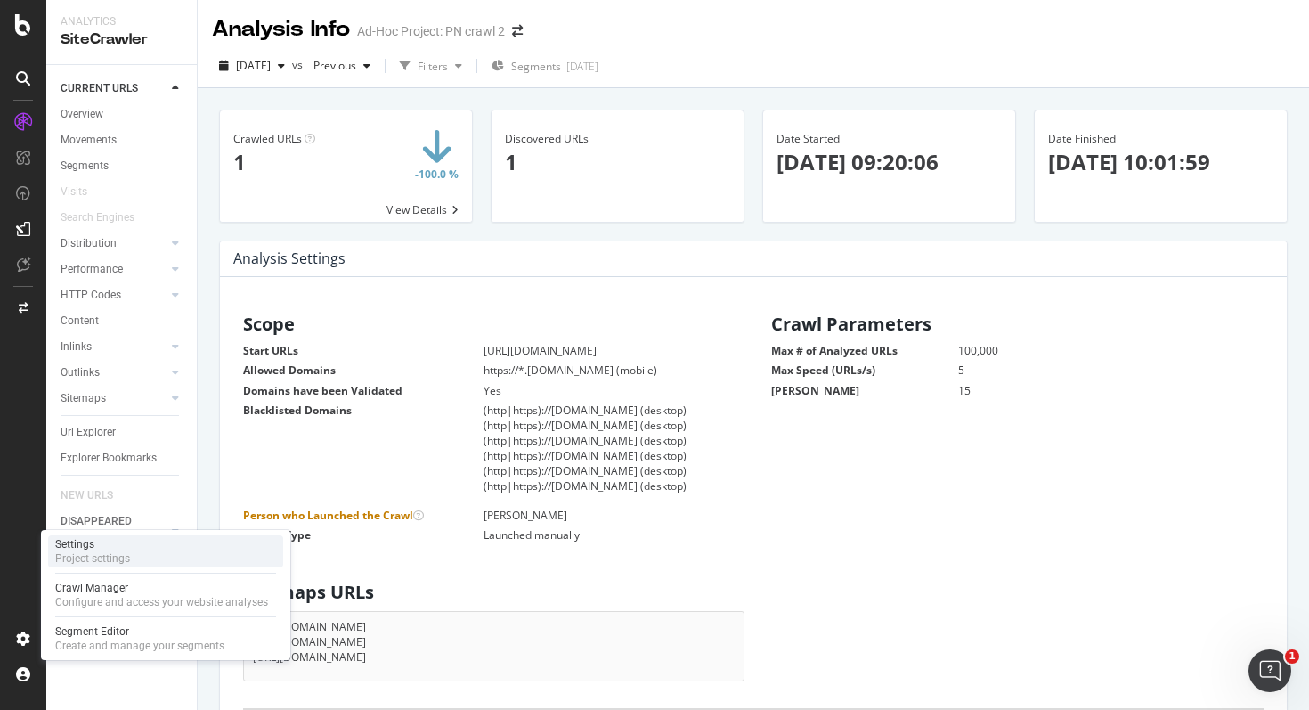
click at [93, 559] on div "Project settings" at bounding box center [92, 558] width 75 height 14
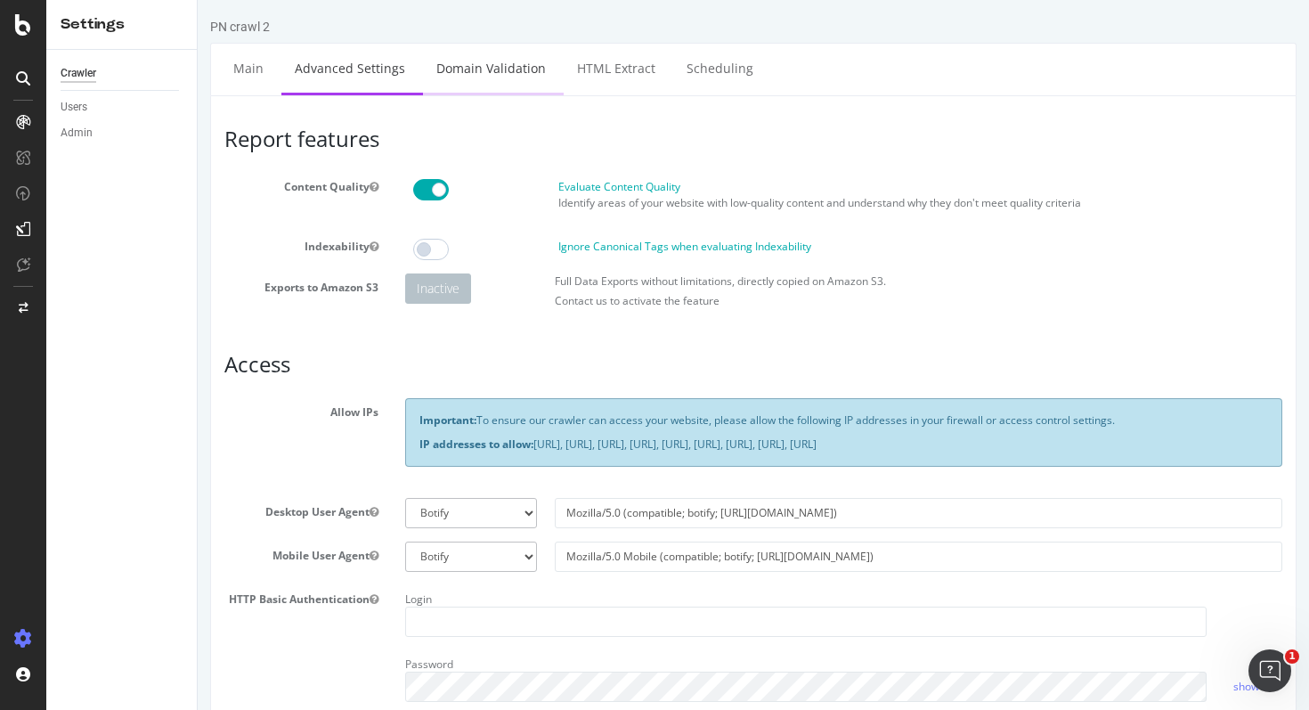
click at [462, 88] on link "Domain Validation" at bounding box center [491, 68] width 136 height 49
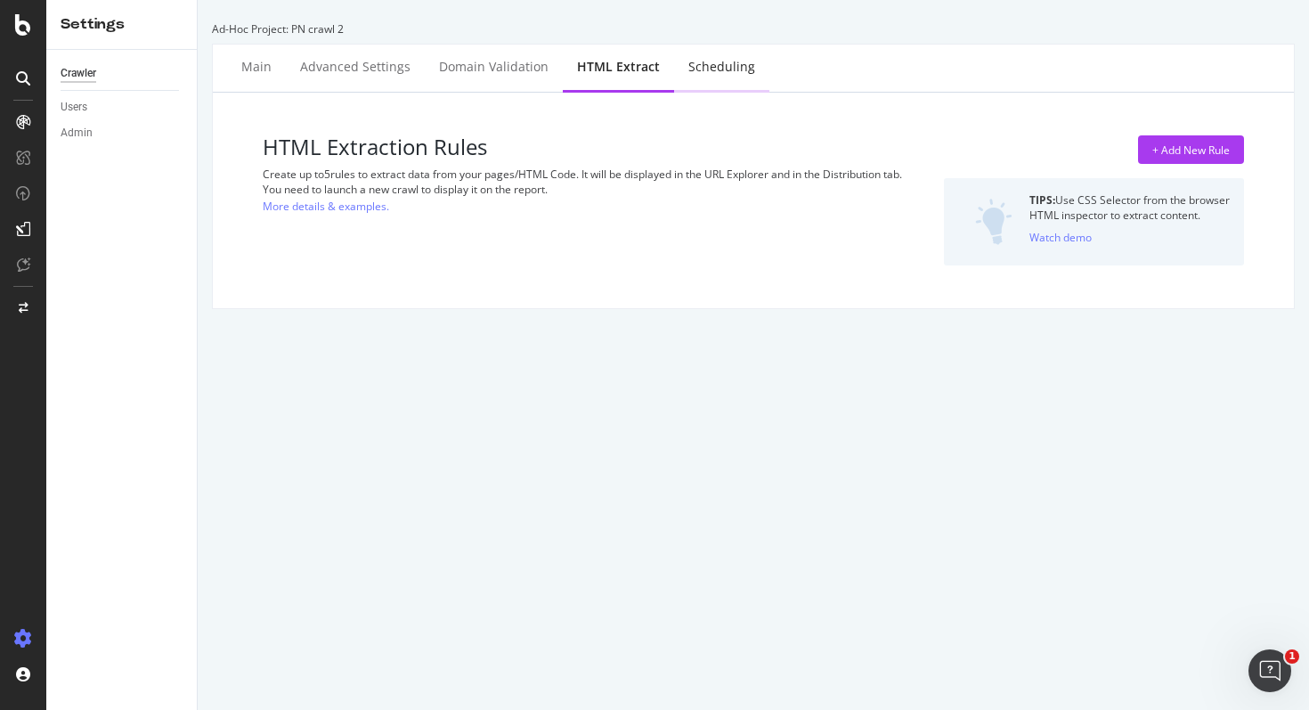
click at [695, 64] on div "Scheduling" at bounding box center [721, 67] width 67 height 18
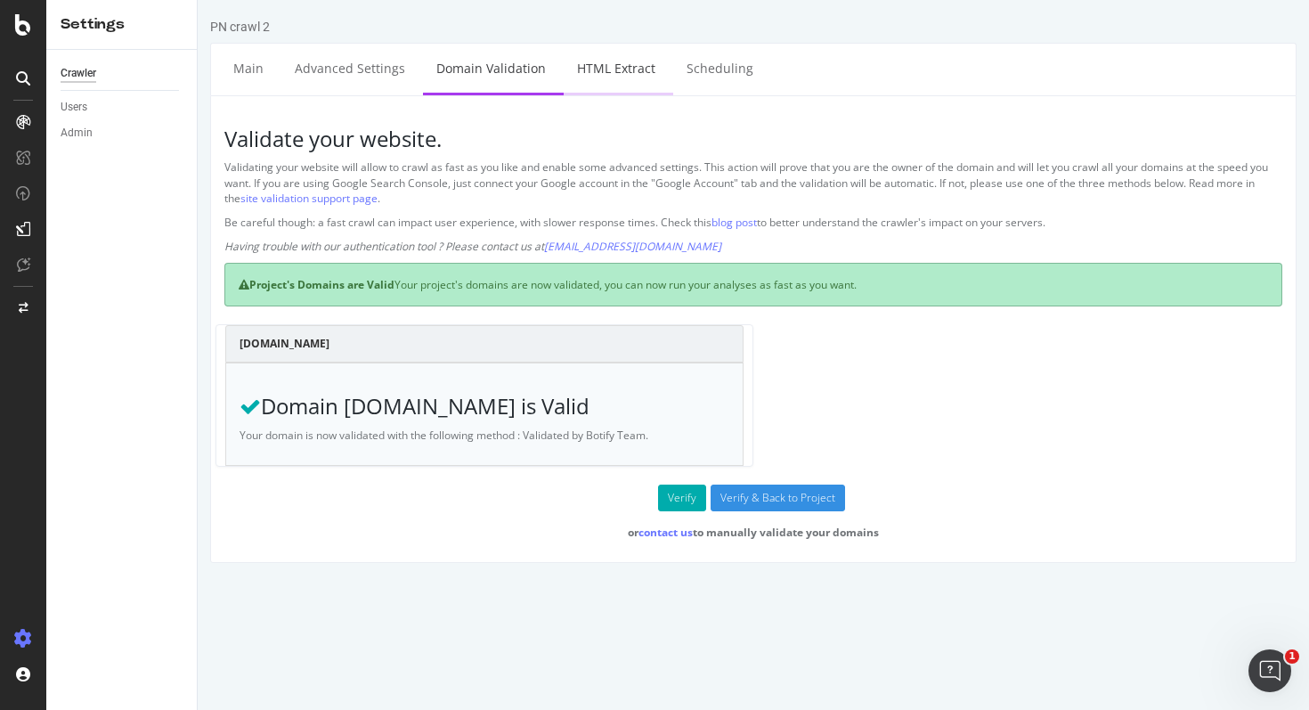
click at [604, 68] on link "HTML Extract" at bounding box center [616, 68] width 105 height 49
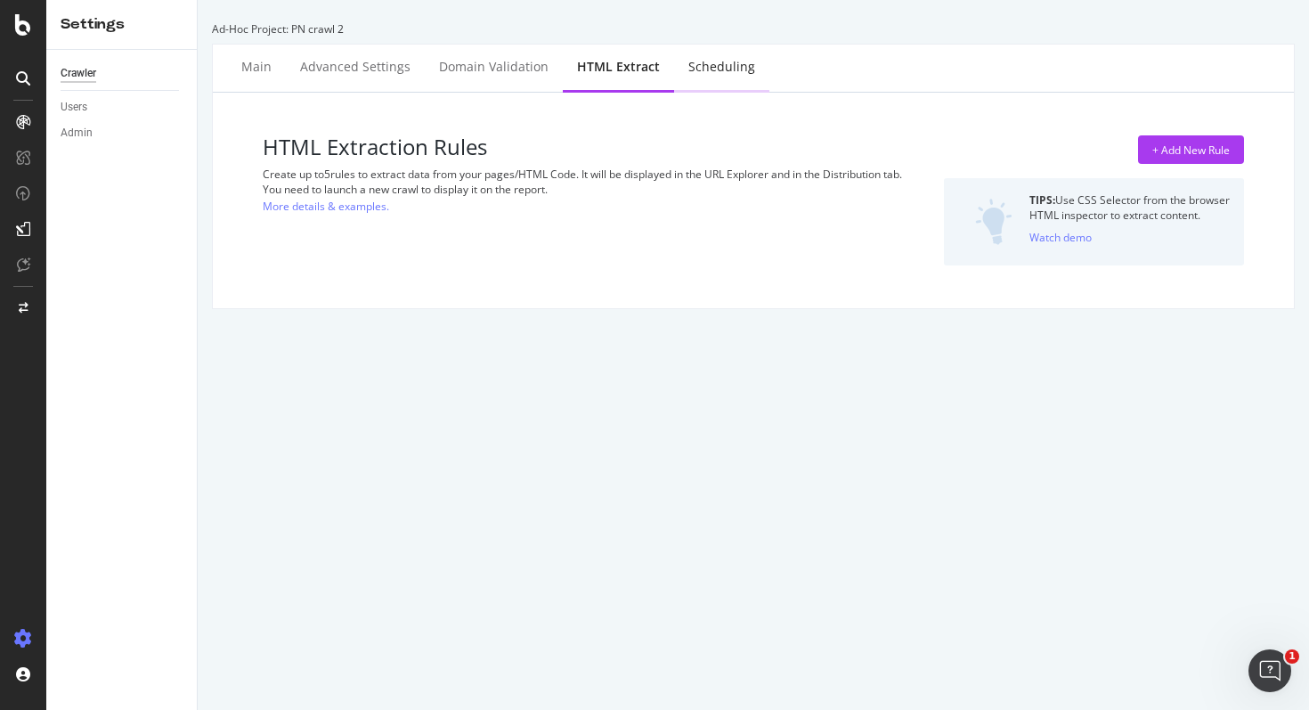
click at [695, 64] on div "Scheduling" at bounding box center [721, 67] width 67 height 18
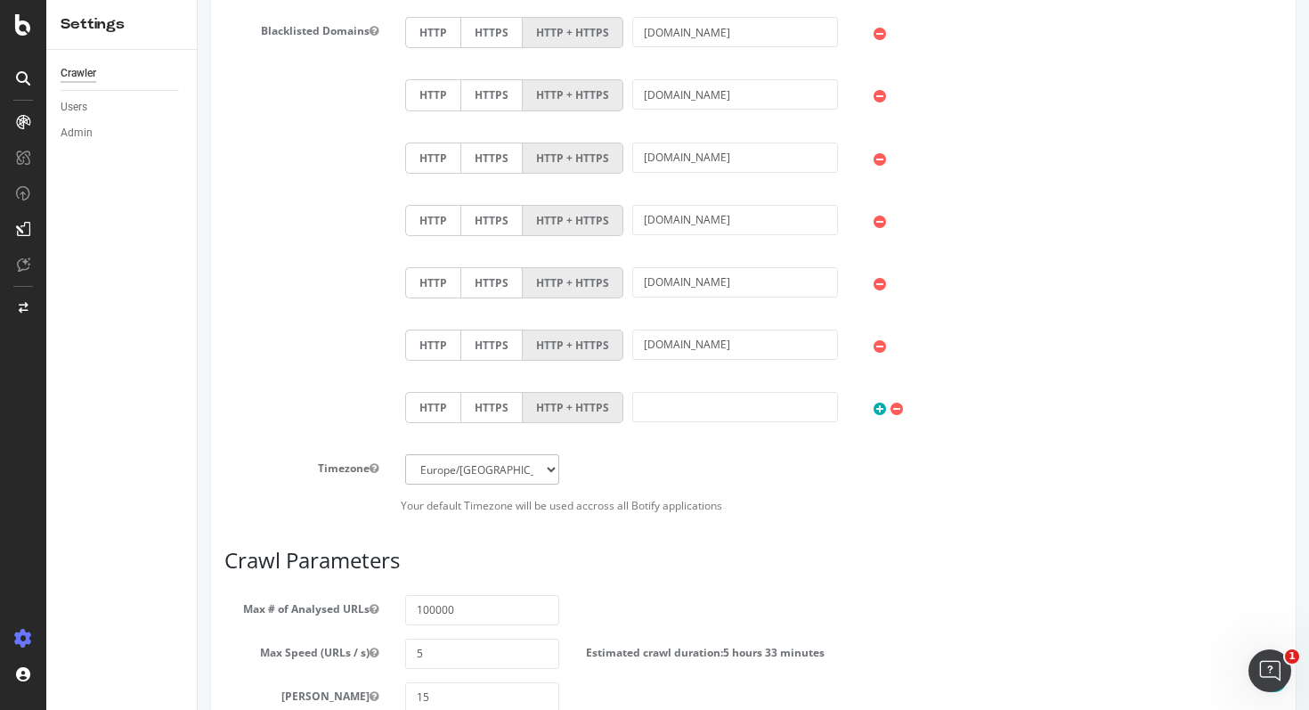
scroll to position [1170, 0]
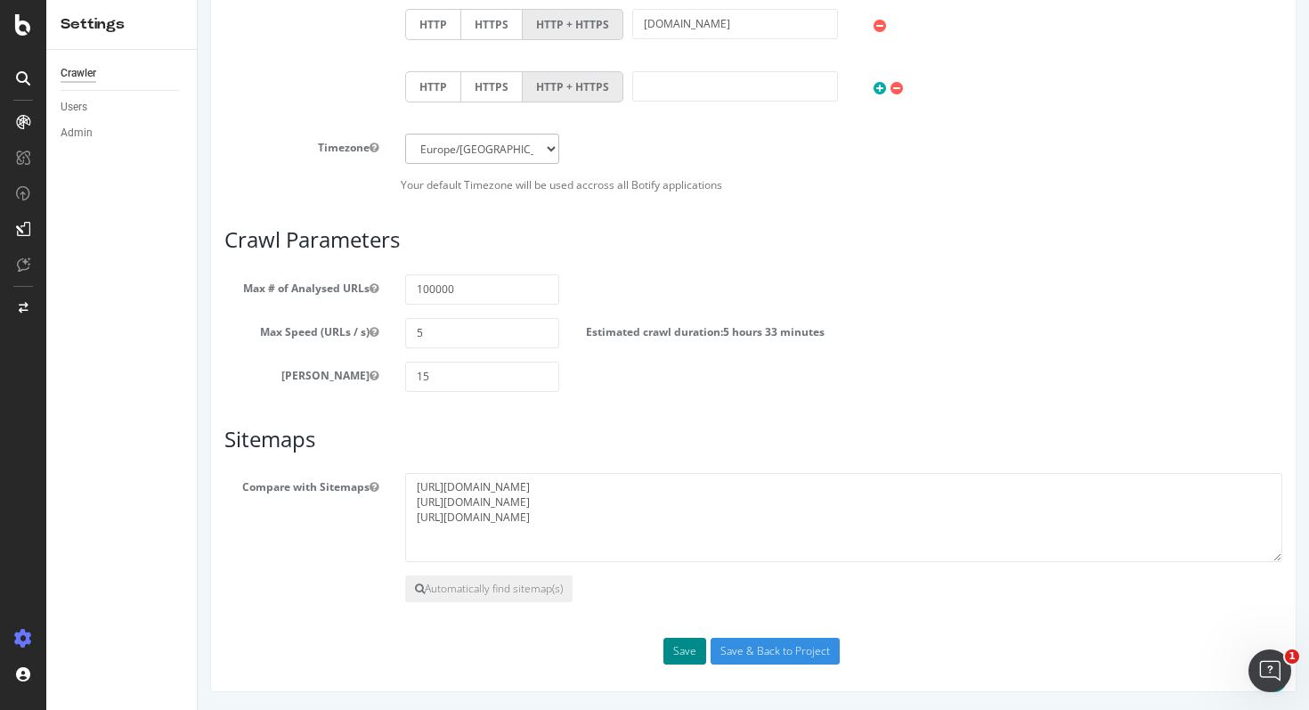
click at [694, 659] on button "Save" at bounding box center [684, 651] width 43 height 27
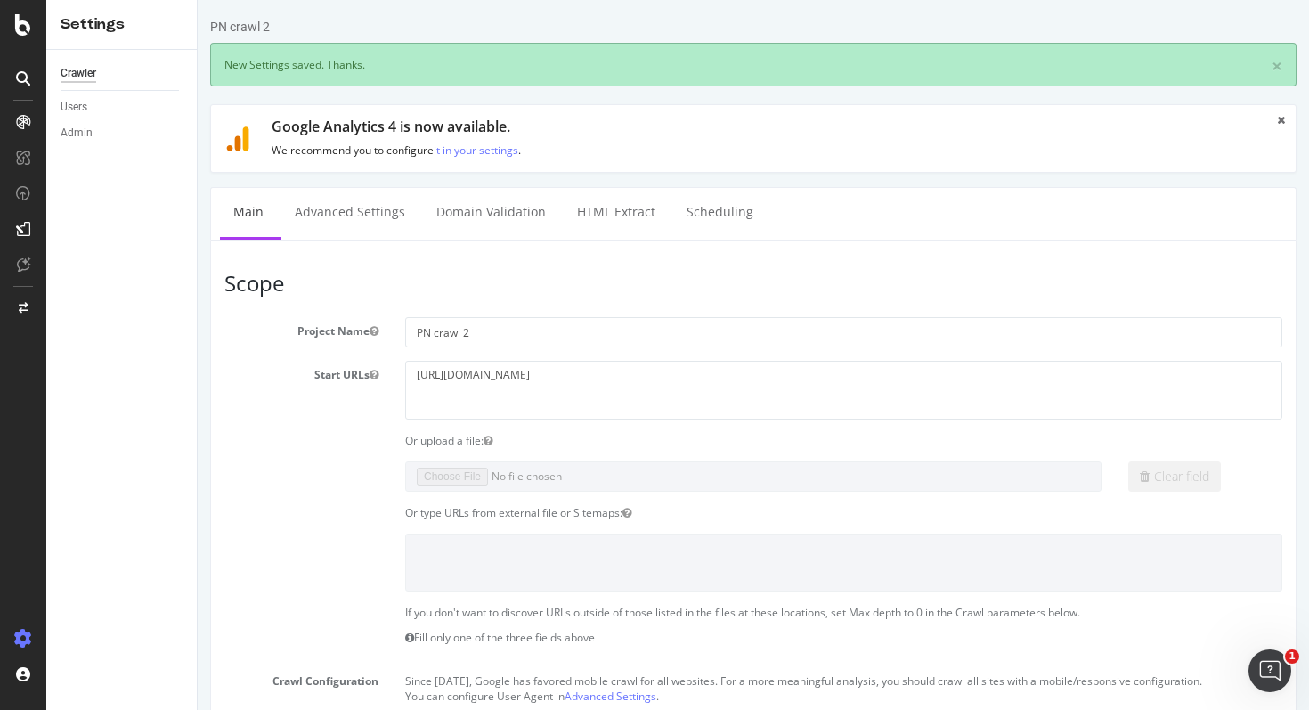
scroll to position [0, 0]
click at [355, 214] on link "Advanced Settings" at bounding box center [349, 212] width 137 height 49
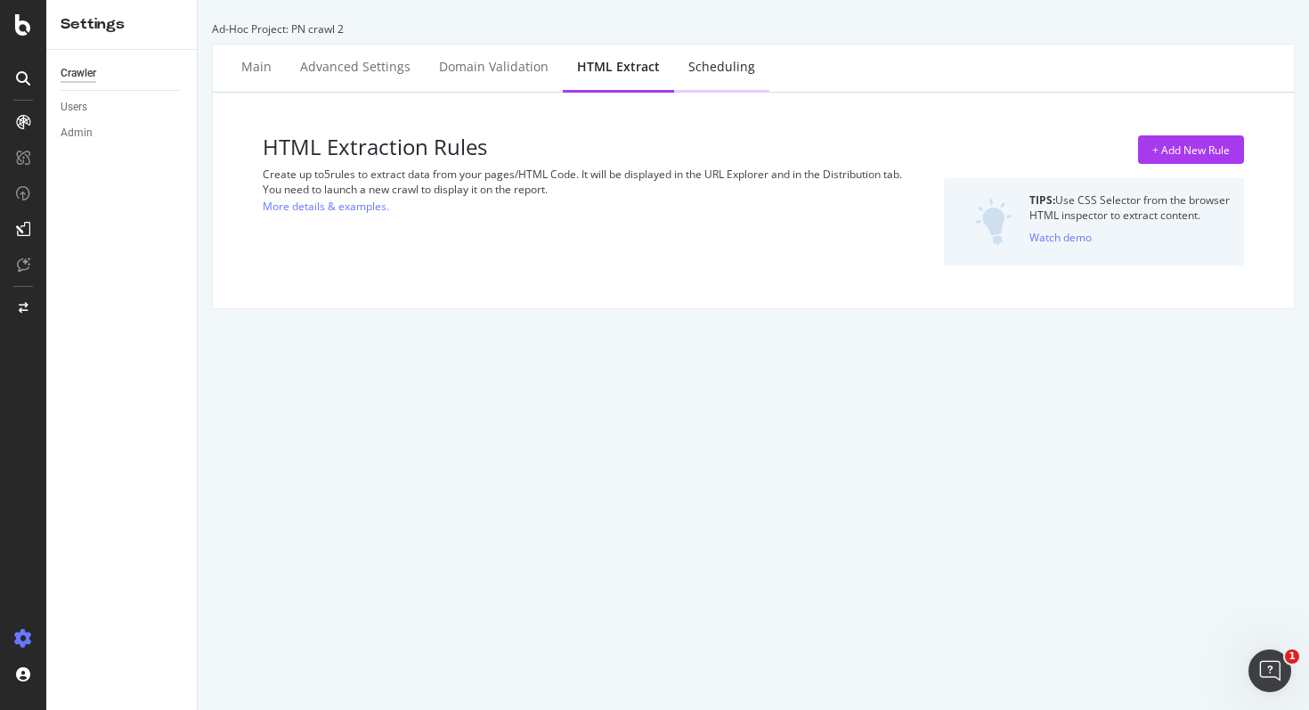
click at [691, 68] on div "Scheduling" at bounding box center [721, 67] width 67 height 18
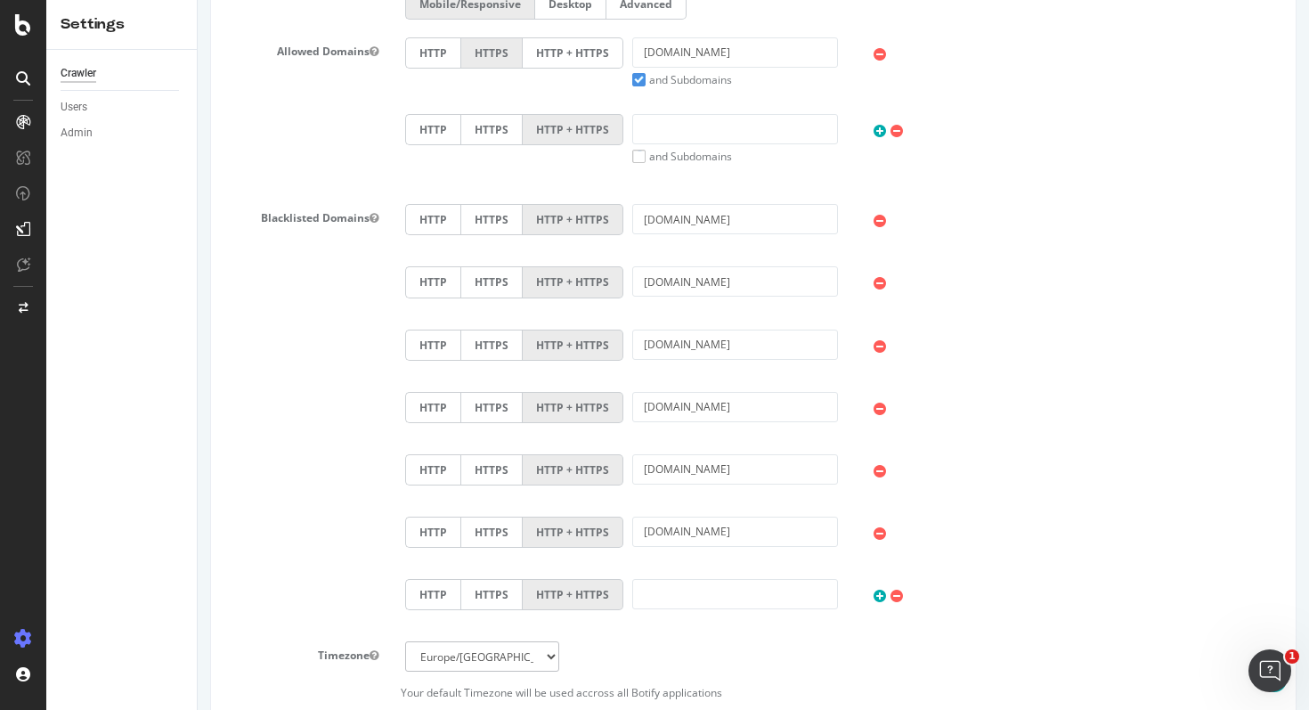
scroll to position [1170, 0]
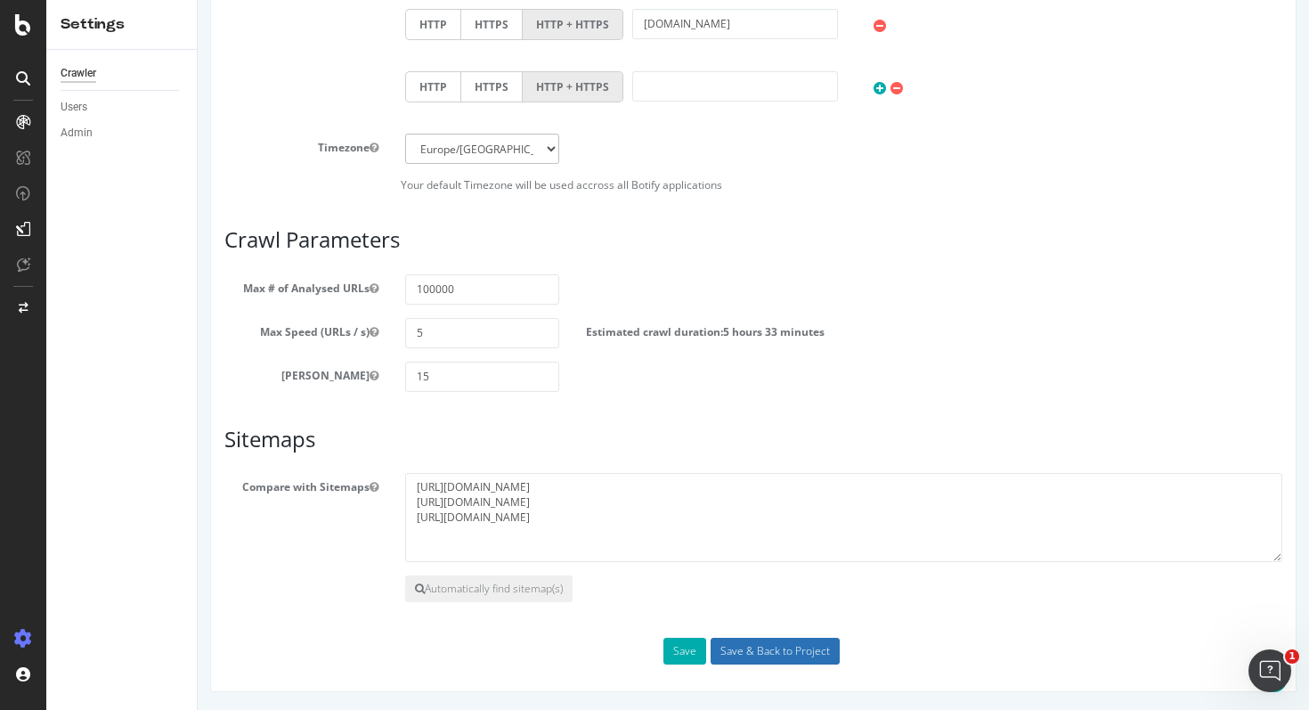
click at [735, 648] on input "Save & Back to Project" at bounding box center [775, 651] width 129 height 27
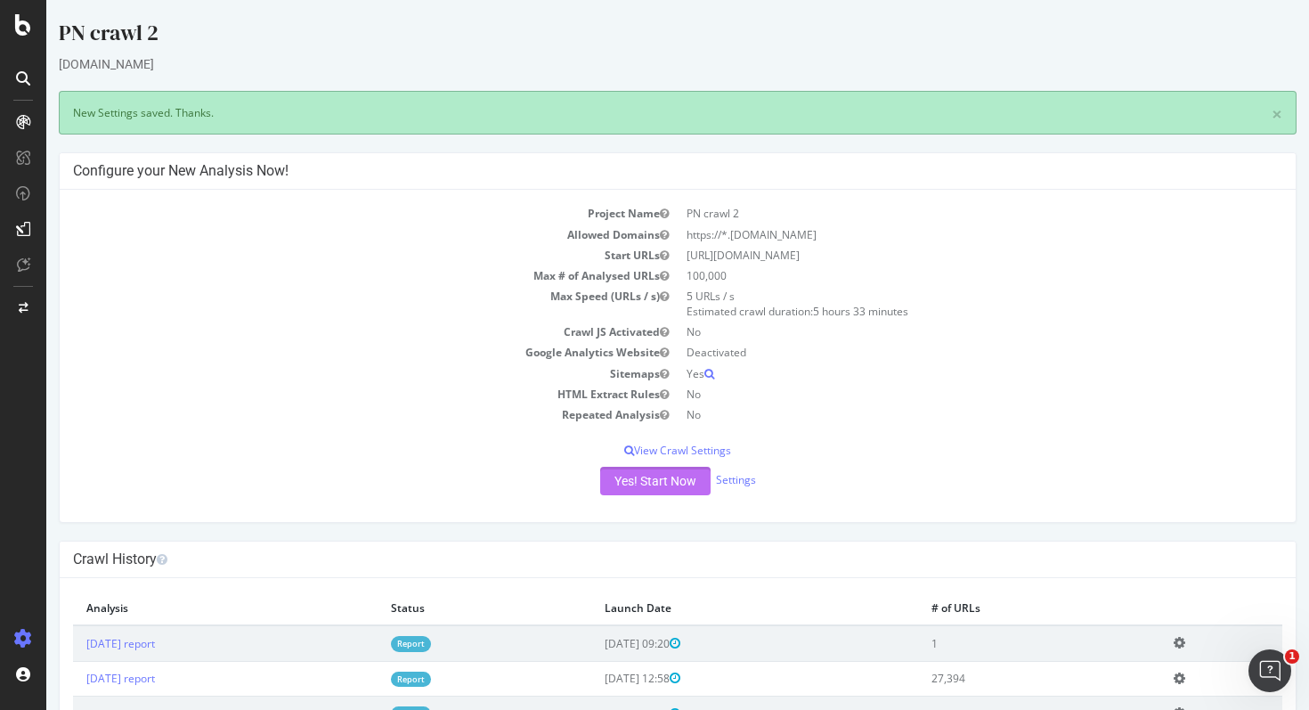
click at [637, 483] on button "Yes! Start Now" at bounding box center [655, 481] width 110 height 28
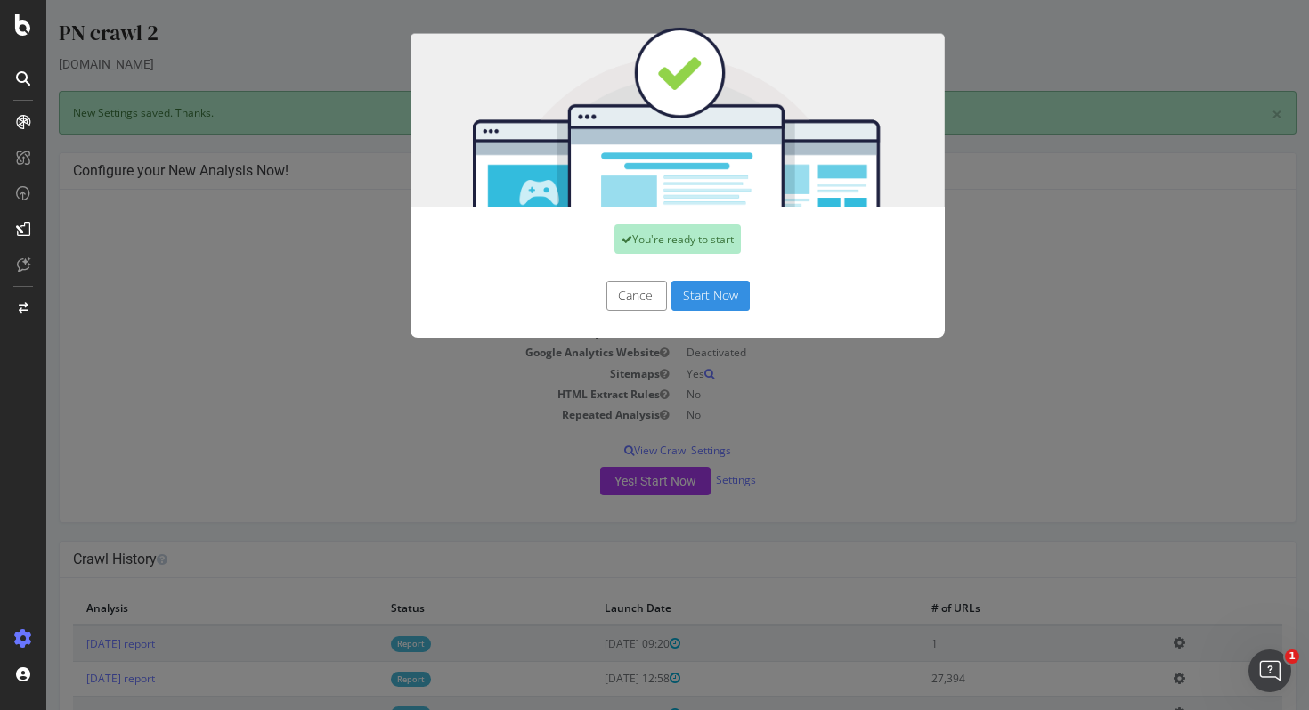
click at [714, 294] on button "Start Now" at bounding box center [710, 295] width 78 height 30
